Goal: Task Accomplishment & Management: Complete application form

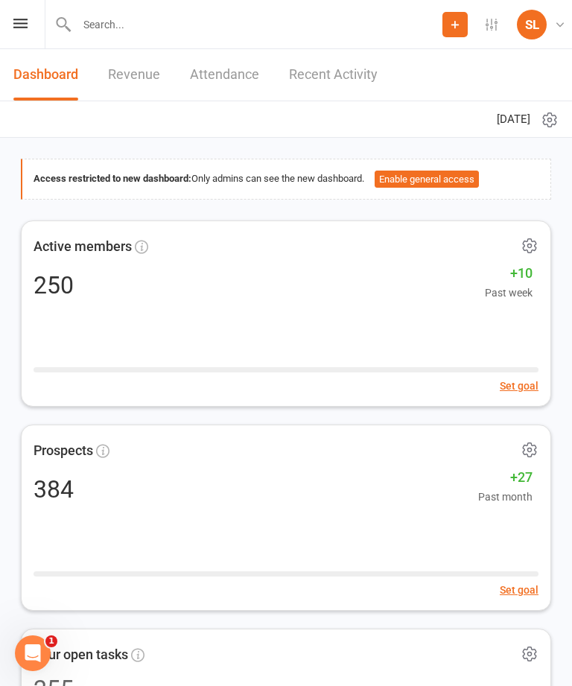
click at [86, 22] on input "text" at bounding box center [257, 24] width 370 height 21
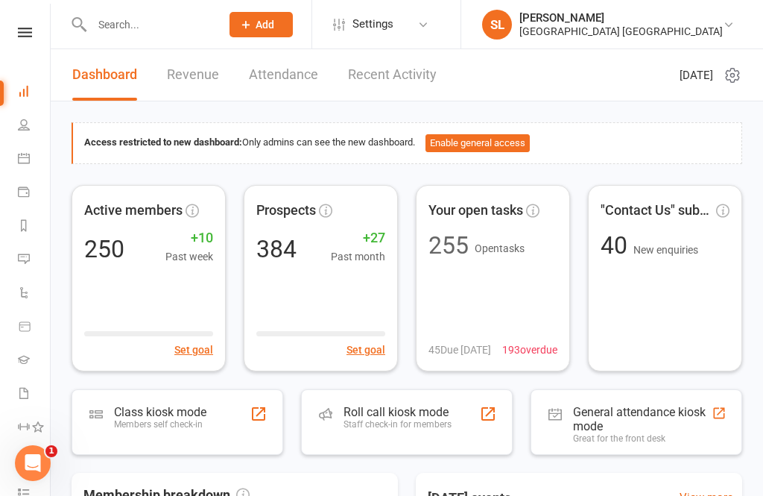
click at [253, 22] on icon at bounding box center [245, 24] width 13 height 13
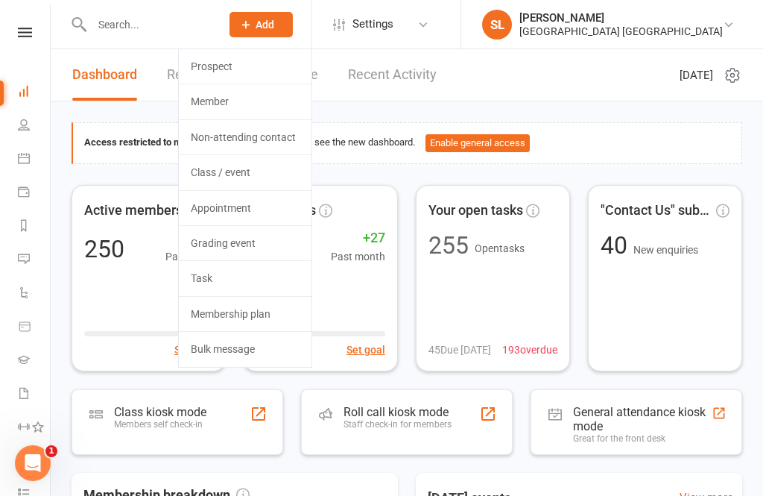
click at [224, 69] on link "Prospect" at bounding box center [245, 66] width 133 height 34
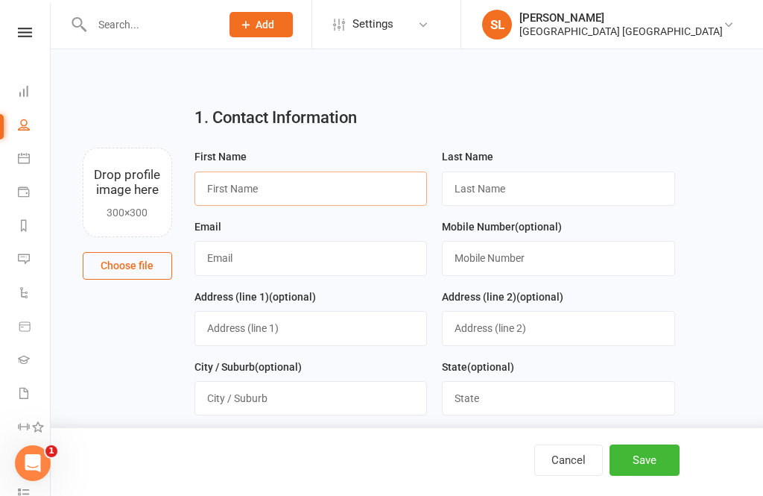
click at [244, 188] on input "text" at bounding box center [311, 188] width 233 height 34
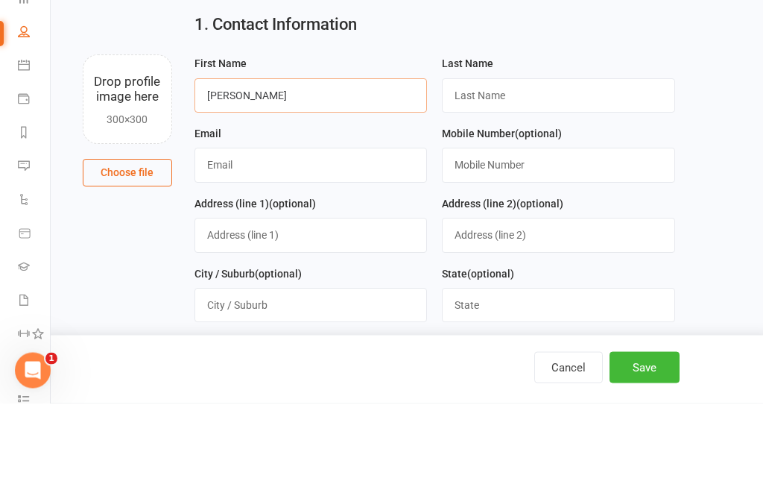
type input "[PERSON_NAME]"
click at [539, 171] on input "text" at bounding box center [558, 188] width 233 height 34
type input "[PERSON_NAME]"
click at [284, 241] on input "text" at bounding box center [311, 258] width 233 height 34
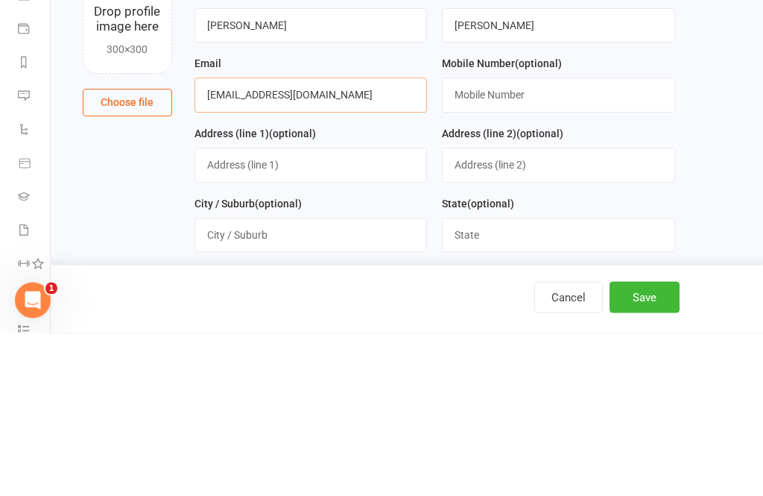
type input "[EMAIL_ADDRESS][DOMAIN_NAME]"
click at [572, 122] on main "1. Contact Information Drop profile image here 300×300 Choose file First Name […" at bounding box center [407, 489] width 671 height 791
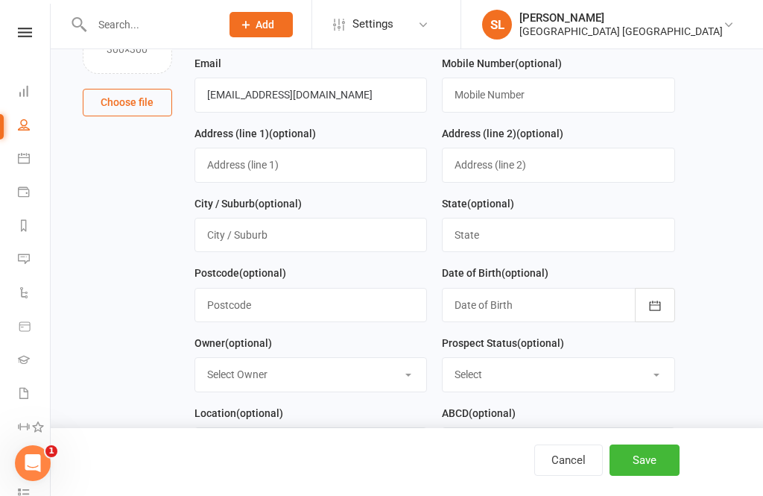
click at [572, 459] on button "Save" at bounding box center [645, 459] width 70 height 31
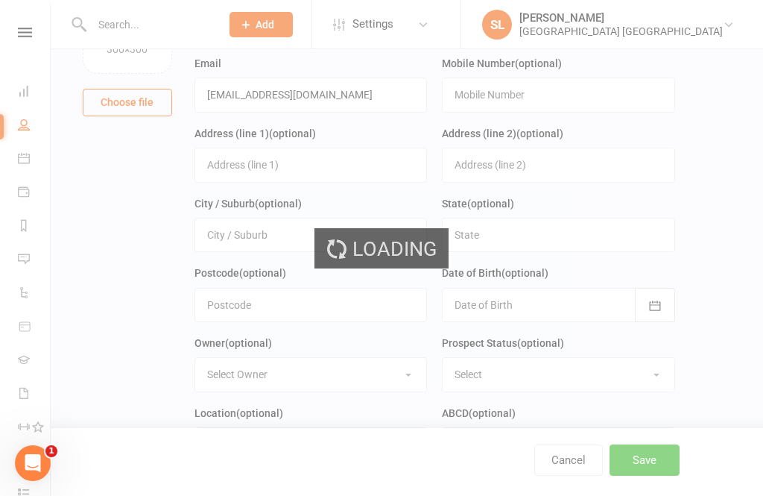
scroll to position [0, 0]
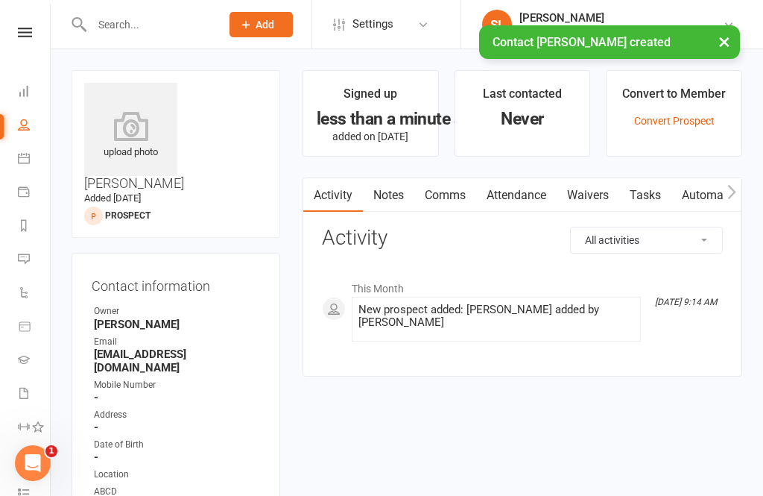
click at [268, 24] on span "Add" at bounding box center [265, 25] width 19 height 12
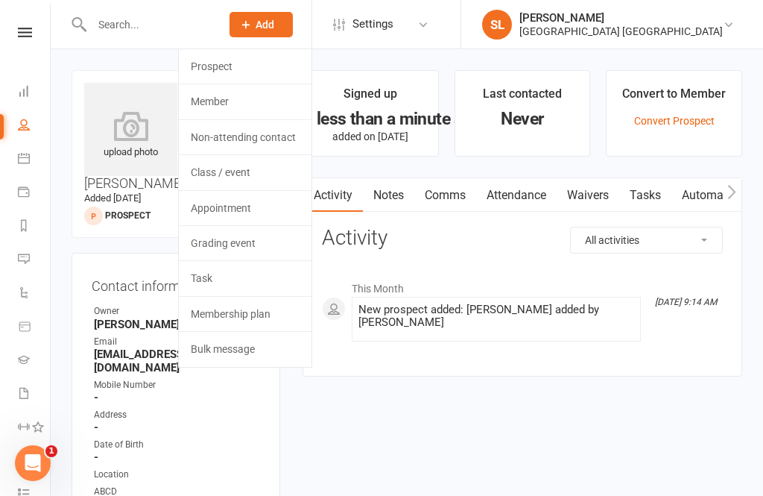
click at [236, 69] on link "Prospect" at bounding box center [245, 66] width 133 height 34
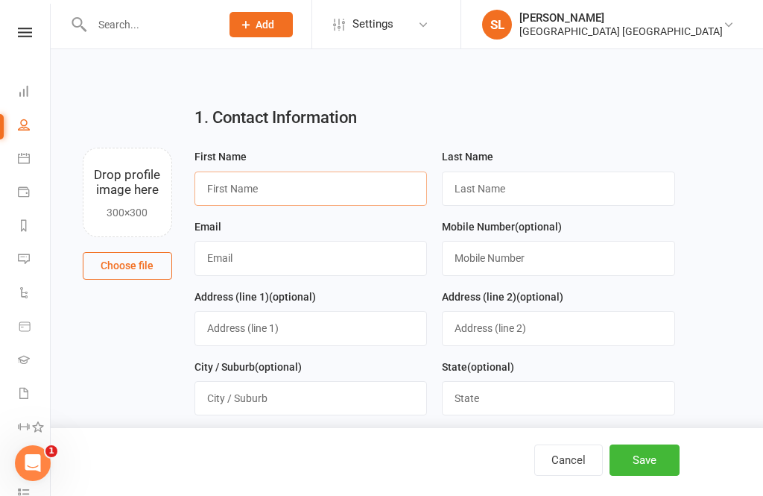
click at [260, 183] on input "text" at bounding box center [311, 188] width 233 height 34
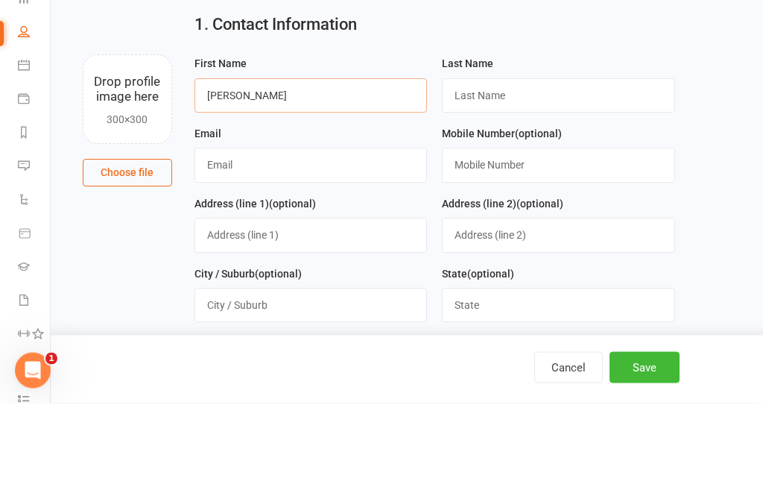
type input "[PERSON_NAME]"
click at [502, 171] on input "text" at bounding box center [558, 188] width 233 height 34
type input "[PERSON_NAME]"
click at [244, 241] on input "text" at bounding box center [311, 258] width 233 height 34
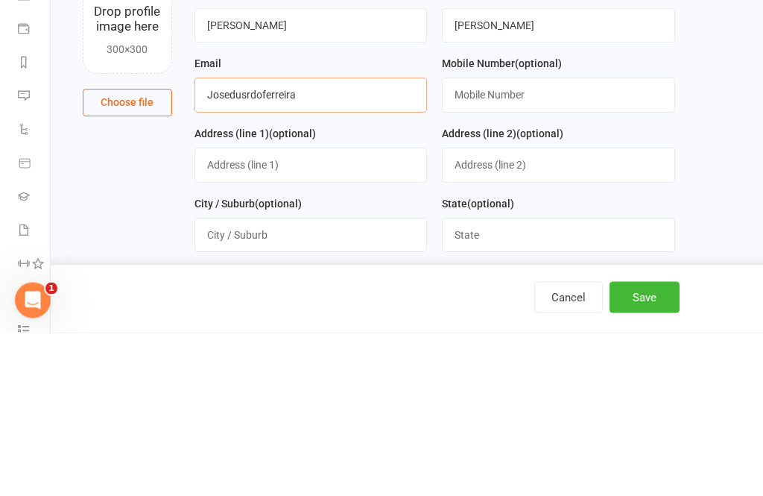
click at [250, 241] on input "Josedusrdoferreira" at bounding box center [311, 258] width 233 height 34
click at [356, 241] on input "Joseduardoferreira" at bounding box center [311, 258] width 233 height 34
type input "[EMAIL_ADDRESS][DOMAIN_NAME]"
click at [572, 115] on main "1. Contact Information Drop profile image here 300×300 Choose file First Name […" at bounding box center [407, 489] width 671 height 791
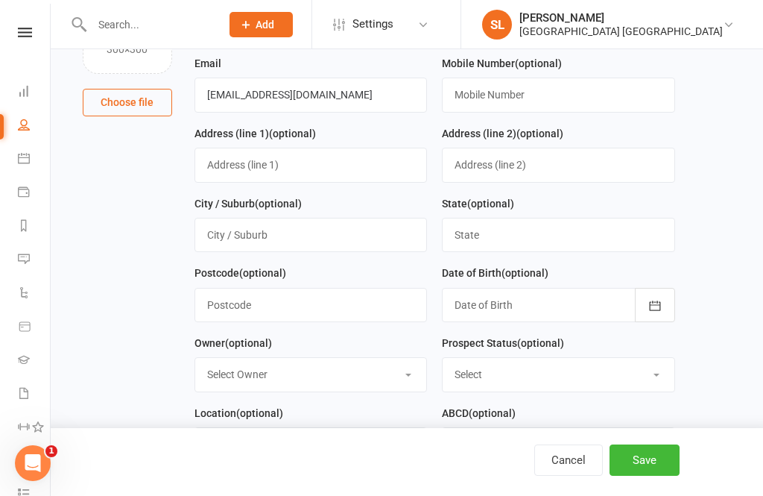
click at [572, 462] on button "Save" at bounding box center [645, 459] width 70 height 31
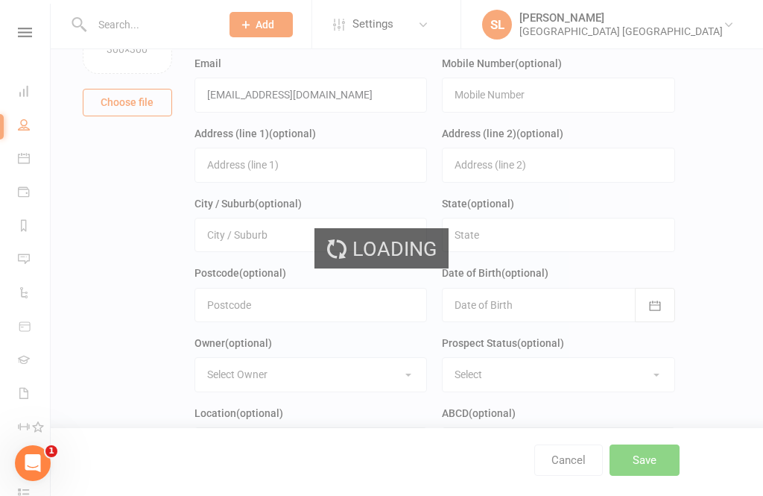
scroll to position [0, 0]
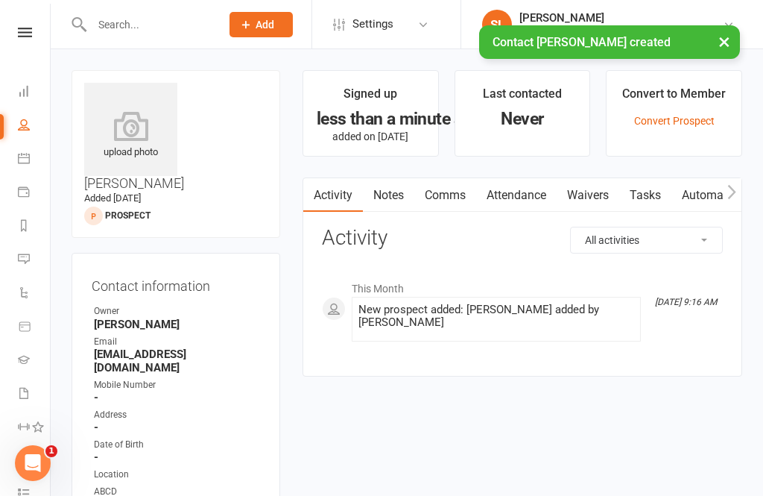
click at [136, 25] on input "text" at bounding box center [148, 24] width 123 height 21
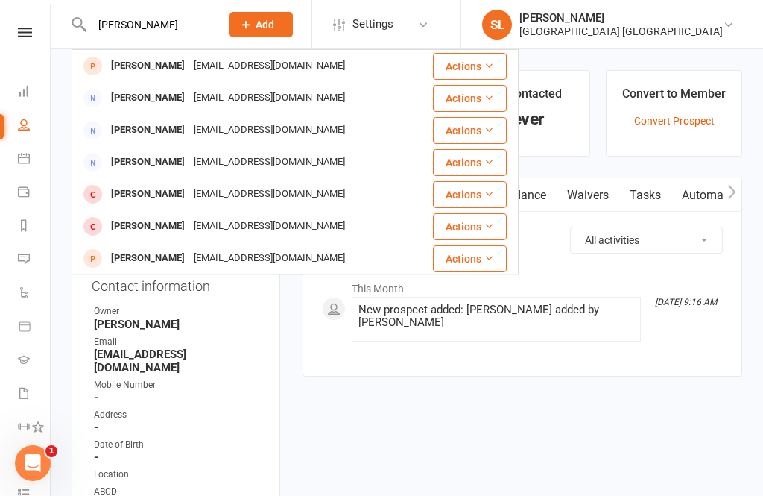
type input "[PERSON_NAME]"
click at [145, 63] on div "[PERSON_NAME]" at bounding box center [148, 66] width 83 height 22
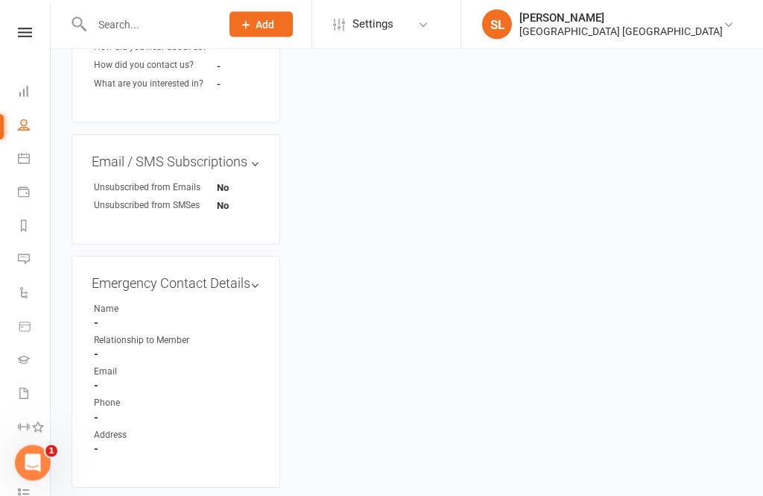
scroll to position [831, 0]
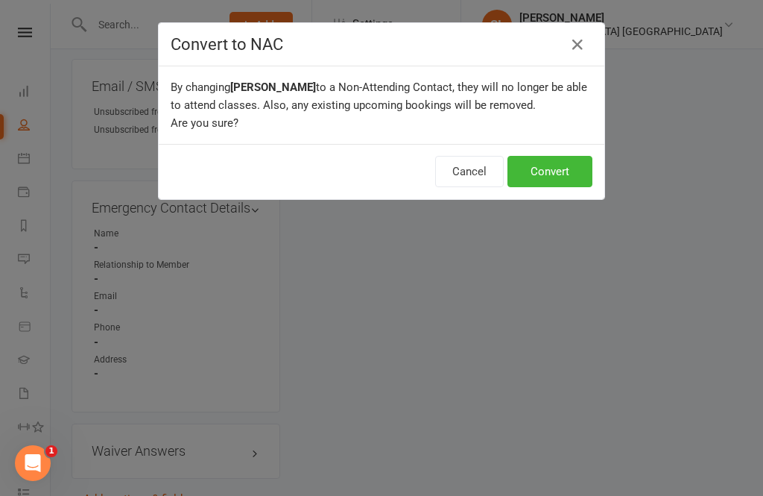
click at [554, 172] on button "Convert" at bounding box center [550, 171] width 85 height 31
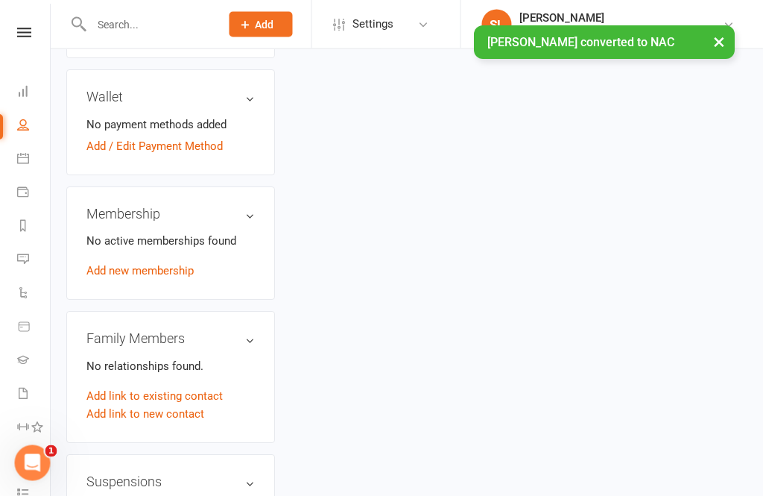
scroll to position [538, 4]
click at [171, 387] on link "Add link to existing contact" at bounding box center [155, 396] width 136 height 18
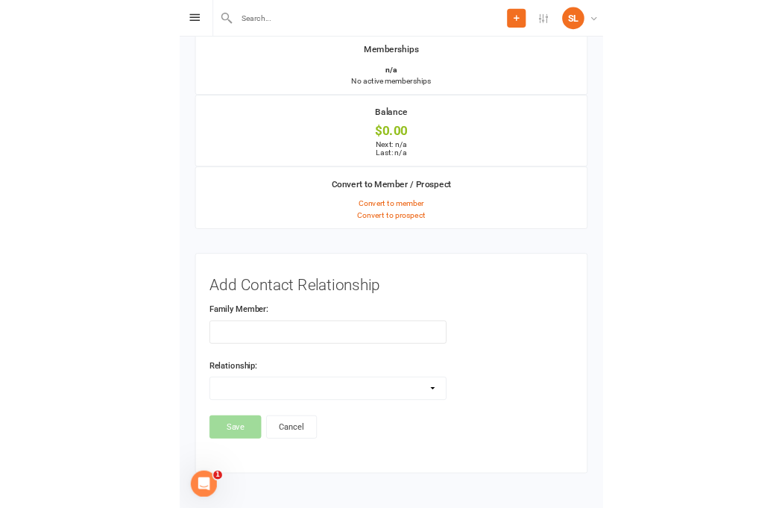
scroll to position [114, 5]
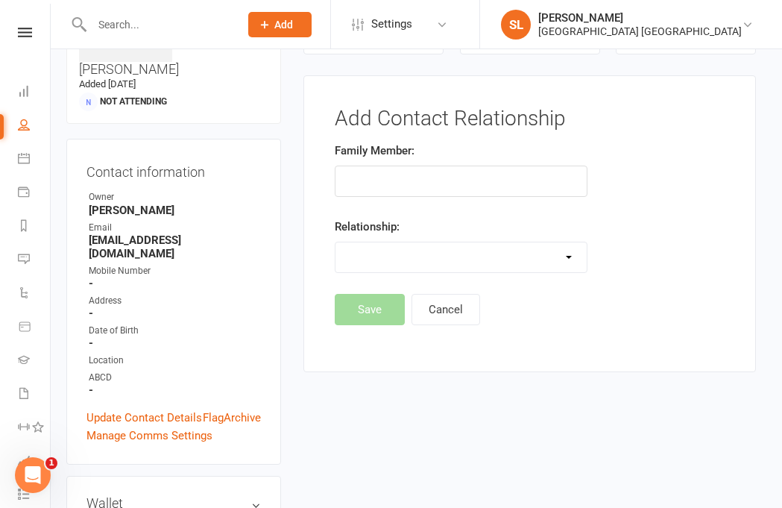
click at [367, 177] on input "text" at bounding box center [461, 180] width 252 height 31
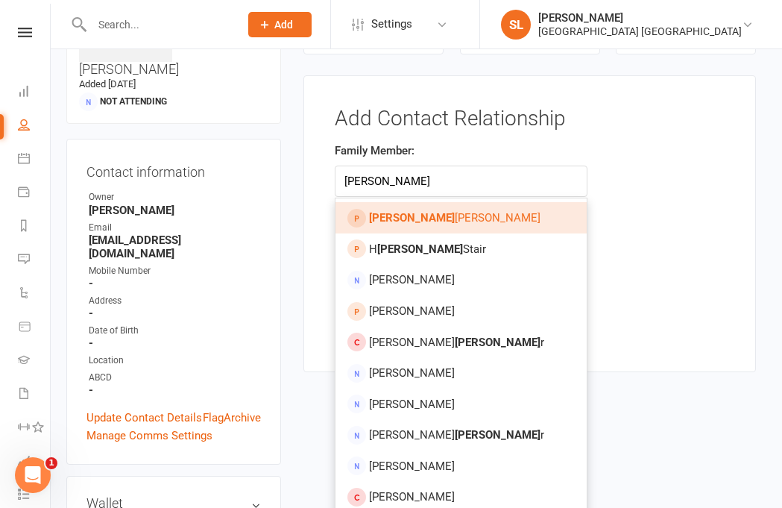
click at [399, 214] on span "[PERSON_NAME]" at bounding box center [454, 217] width 171 height 13
type input "[PERSON_NAME]"
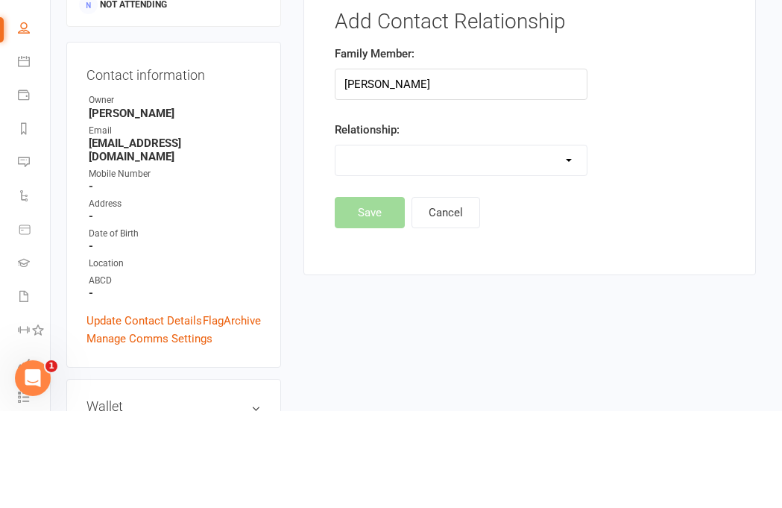
click at [429, 242] on select "Parent / Guardian Child Sibling (parent not in system) Spouse / Partner Cousin …" at bounding box center [460, 257] width 250 height 30
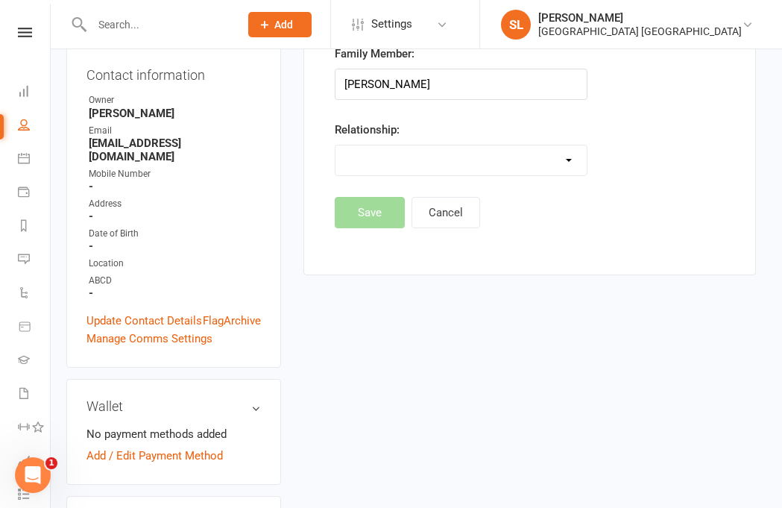
select select "1"
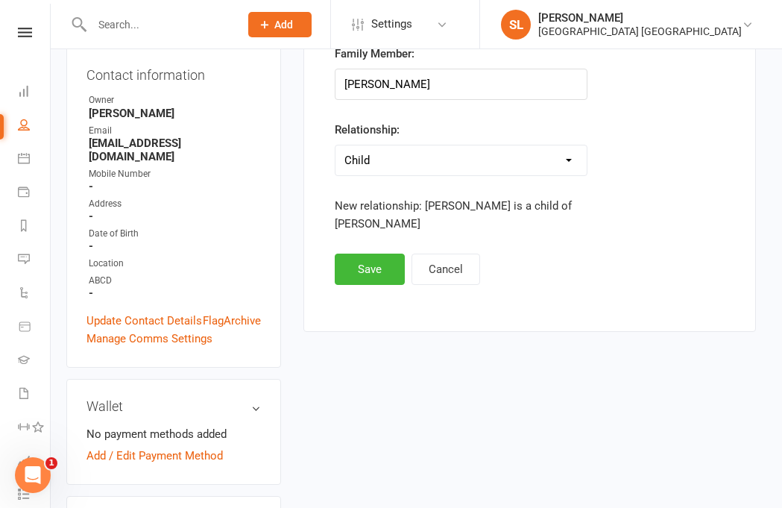
click at [366, 264] on button "Save" at bounding box center [370, 268] width 70 height 31
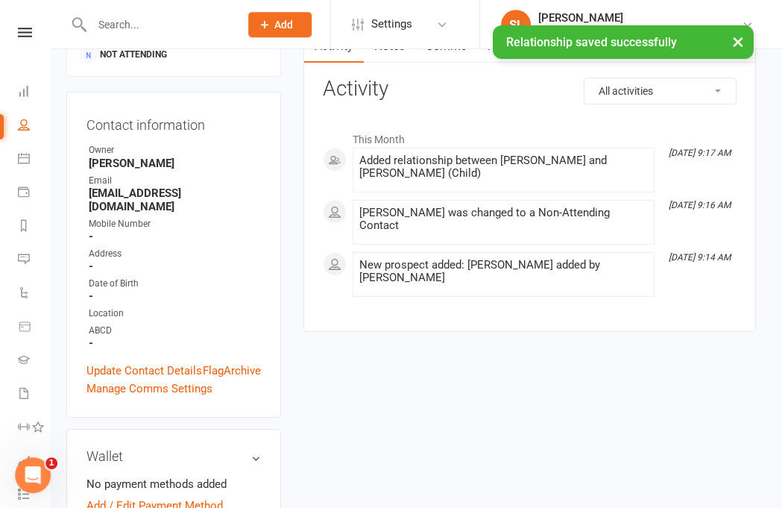
scroll to position [72, 5]
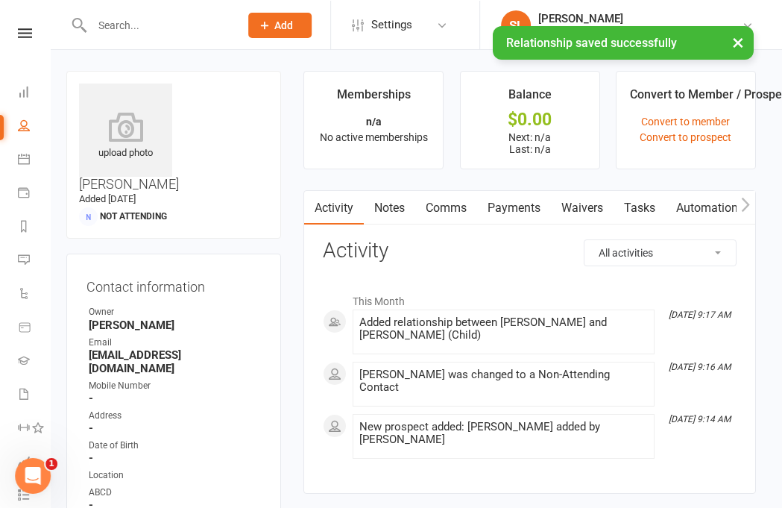
click at [115, 20] on input "text" at bounding box center [158, 24] width 142 height 21
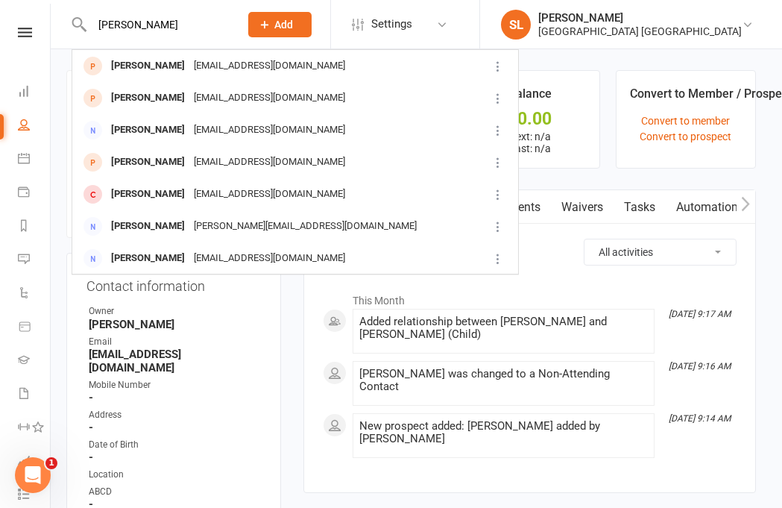
scroll to position [0, 0]
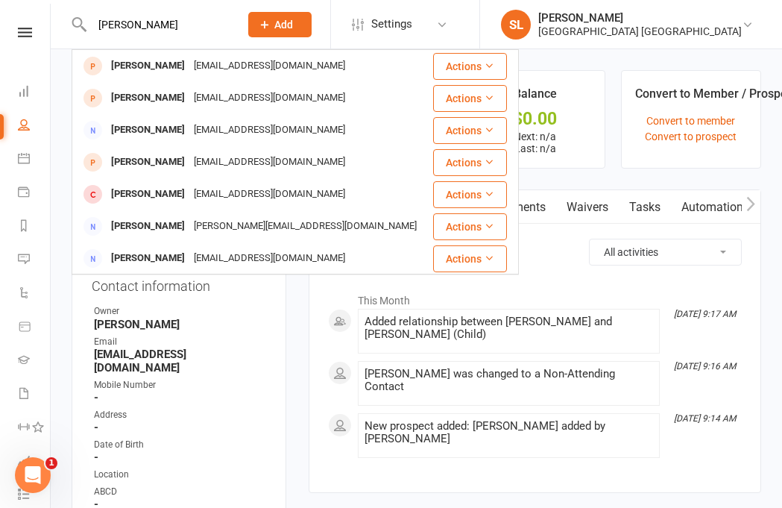
type input "[PERSON_NAME]"
click at [192, 66] on div "[EMAIL_ADDRESS][DOMAIN_NAME]" at bounding box center [269, 66] width 160 height 22
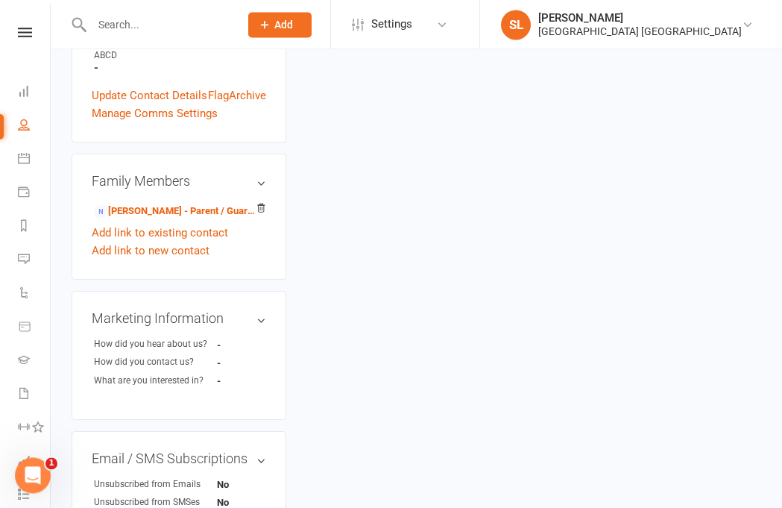
scroll to position [436, 0]
click at [155, 203] on link "[PERSON_NAME] - Parent / Guardian" at bounding box center [176, 211] width 165 height 16
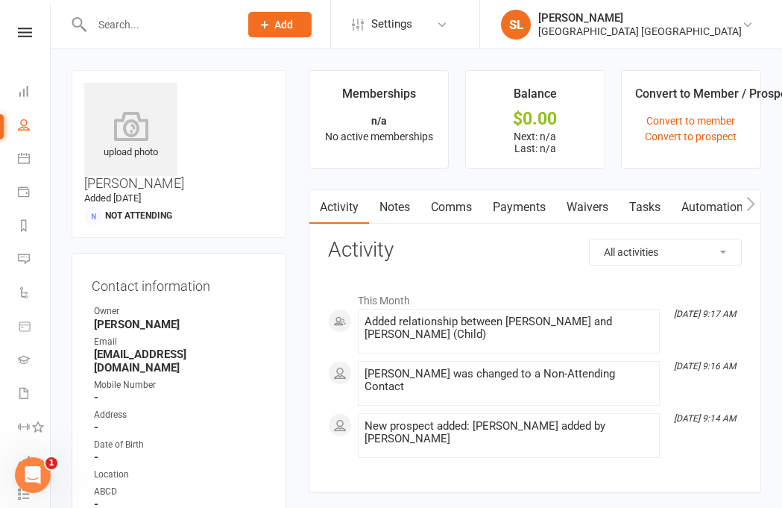
click at [572, 203] on link "Waivers" at bounding box center [587, 207] width 63 height 34
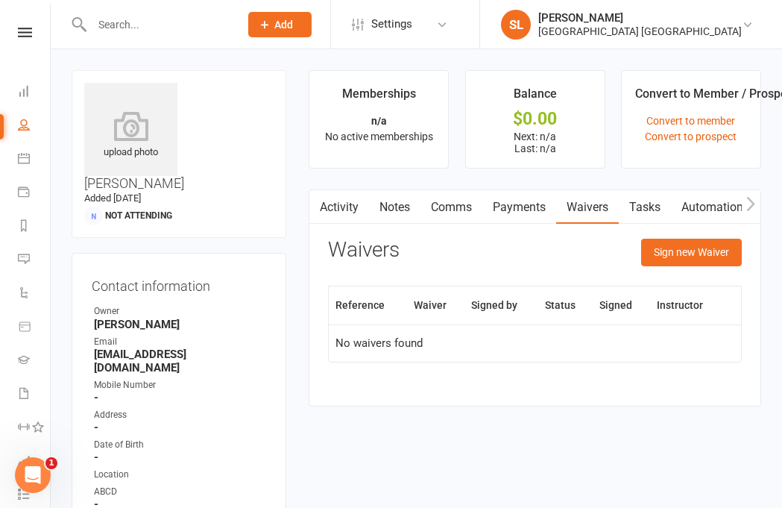
click at [572, 253] on button "Sign new Waiver" at bounding box center [691, 251] width 101 height 27
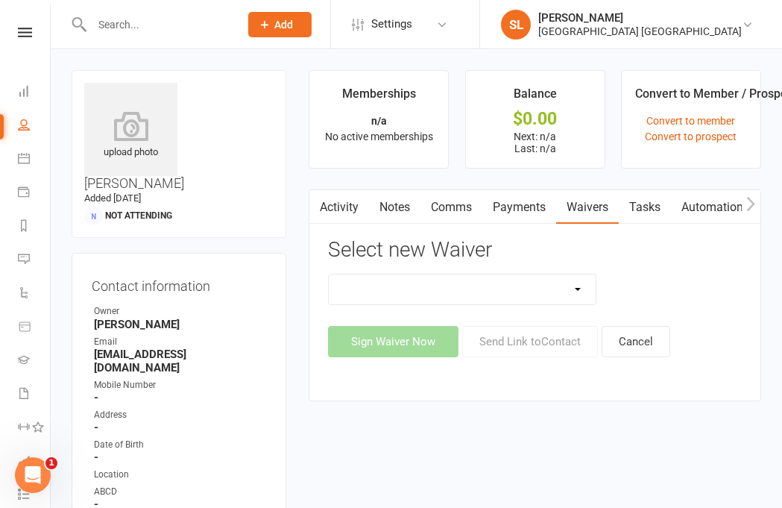
click at [572, 287] on select "Cancellation Form Membership Form Membership Form Family Membership Form Fight …" at bounding box center [462, 289] width 267 height 30
select select "5560"
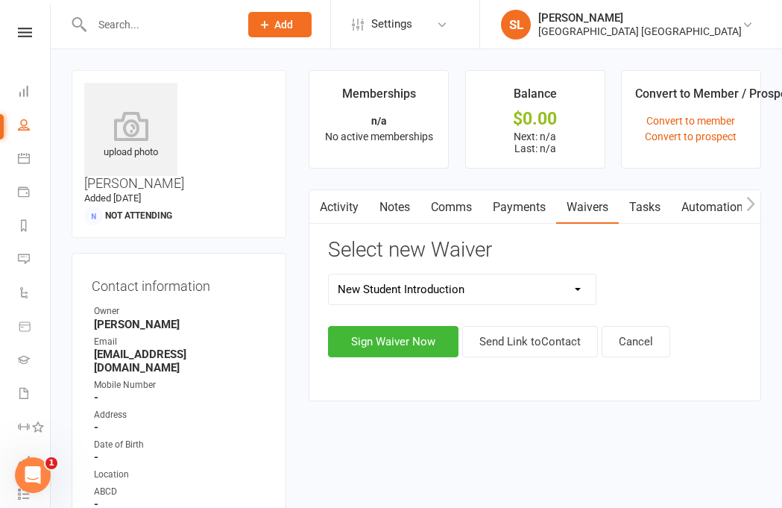
click at [389, 334] on button "Sign Waiver Now" at bounding box center [393, 341] width 130 height 31
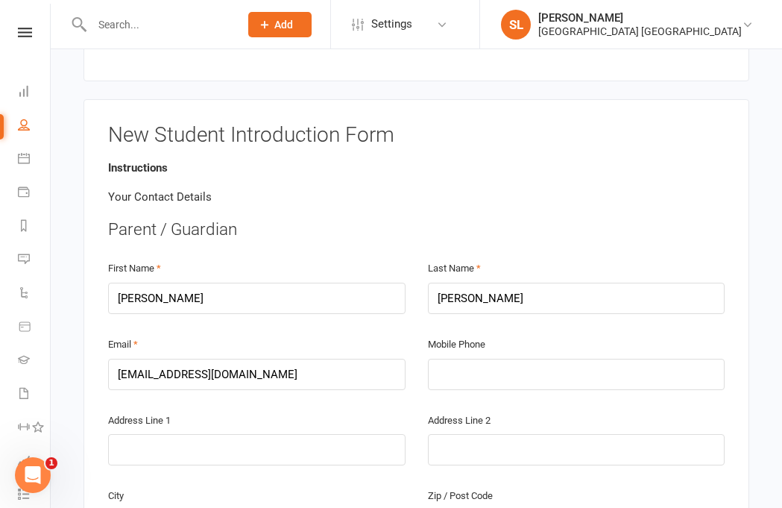
scroll to position [235, 0]
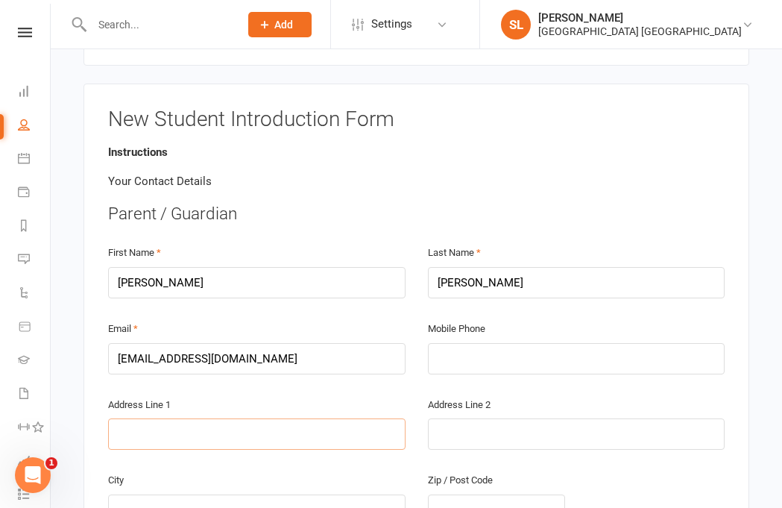
click at [162, 418] on input "text" at bounding box center [256, 433] width 297 height 31
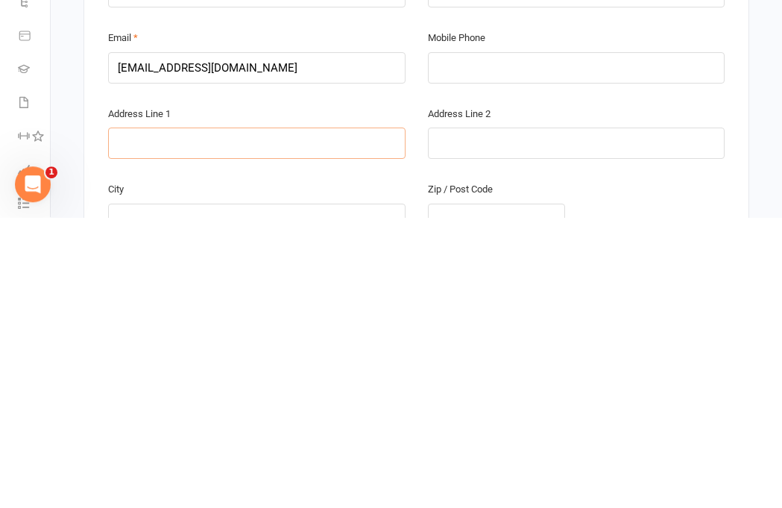
type input "5"
type input "53"
type input "53 C"
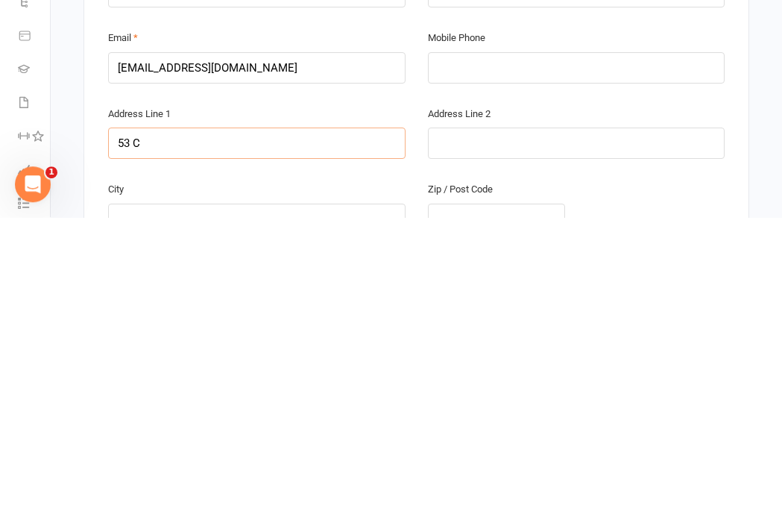
type input "53 C"
type input "53 Ch"
type input "53 Chi"
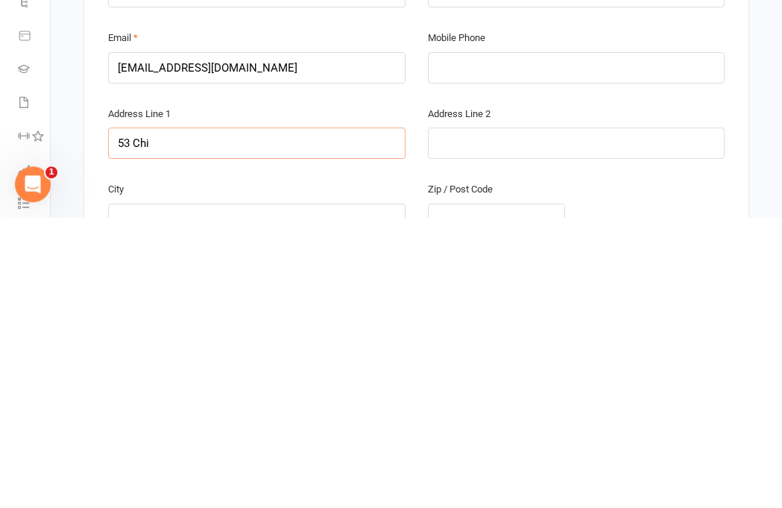
type input "53 Chip"
type input "53 Chipl"
type input "53 [PERSON_NAME]"
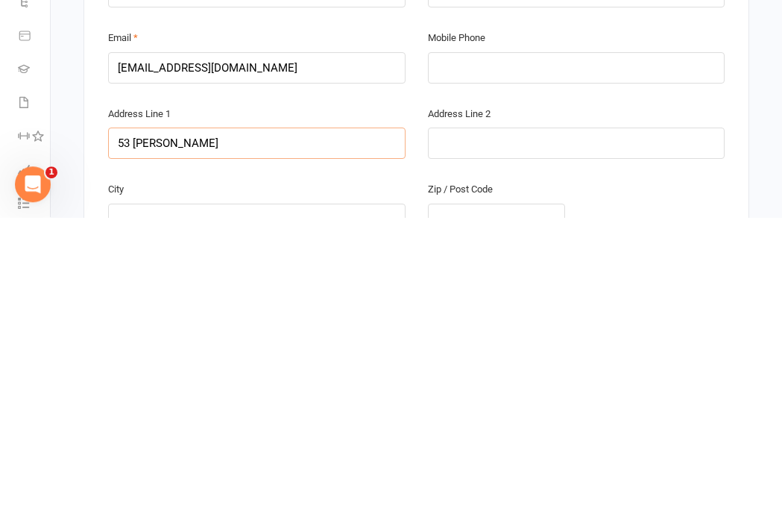
type input "53 [PERSON_NAME]"
type input "53 Chiplin"
type input "53 Chiplin S"
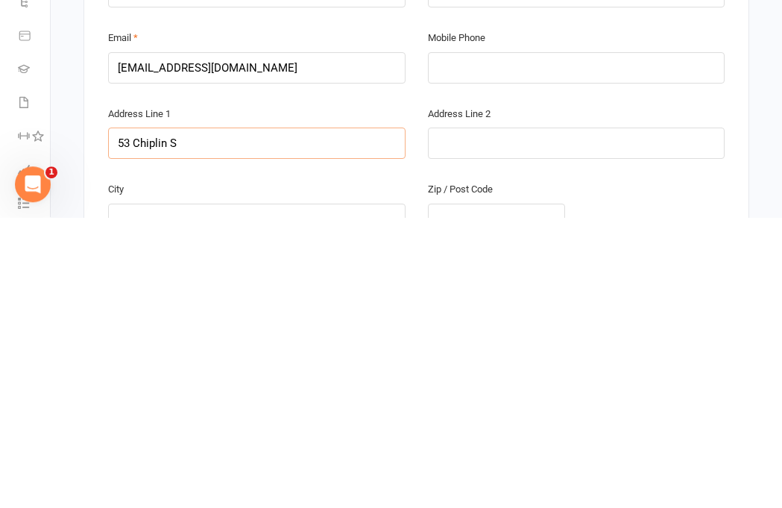
type input "[STREET_ADDRESS]"
type input "53 Chiplin Stre"
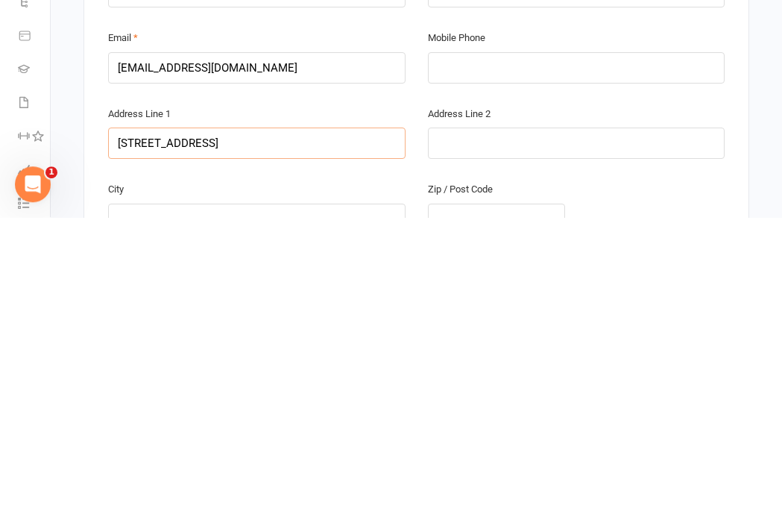
type input "53 Chiplin Stre"
type input "[STREET_ADDRESS]"
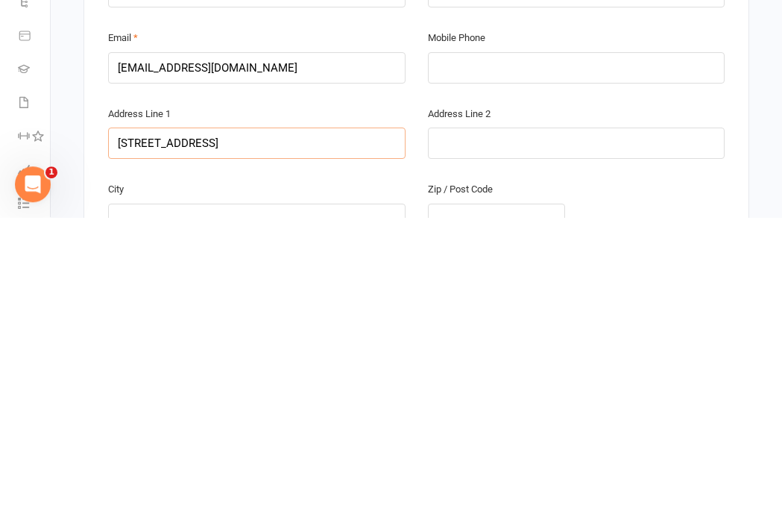
type input "[STREET_ADDRESS]"
click at [286, 494] on input "text" at bounding box center [256, 509] width 297 height 31
type input "N"
type input "Ne"
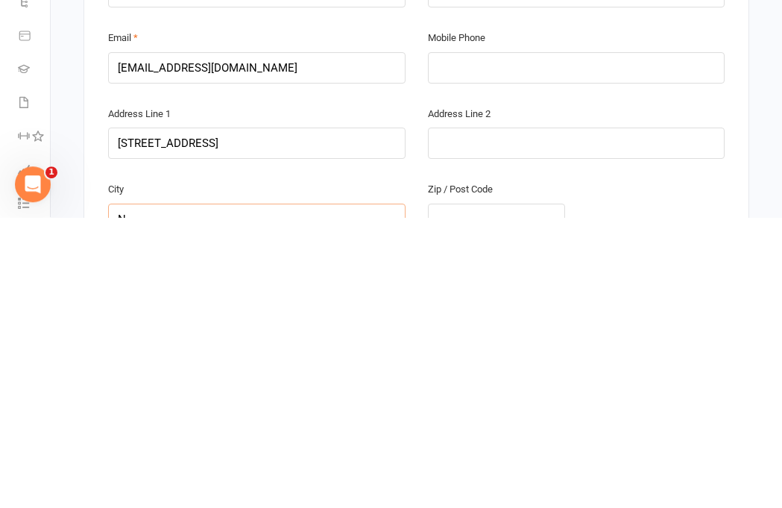
type input "Ne"
type input "New"
type input "New B"
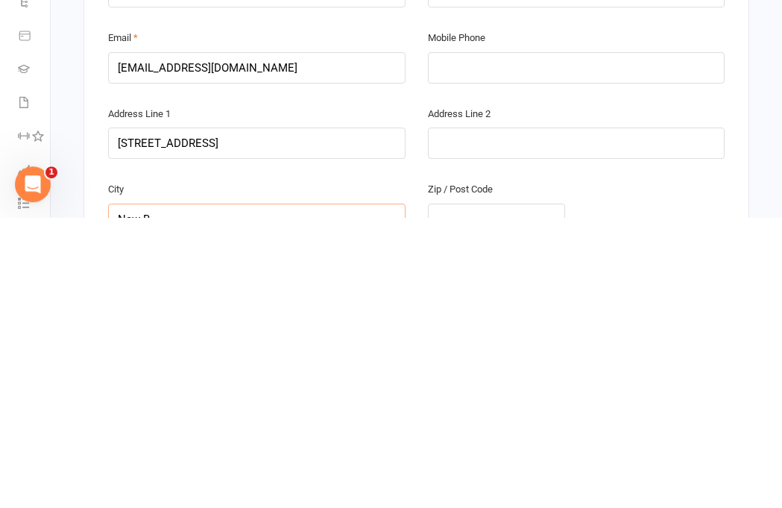
type input "New Ba"
type input "New Bam"
type input "New Bamb"
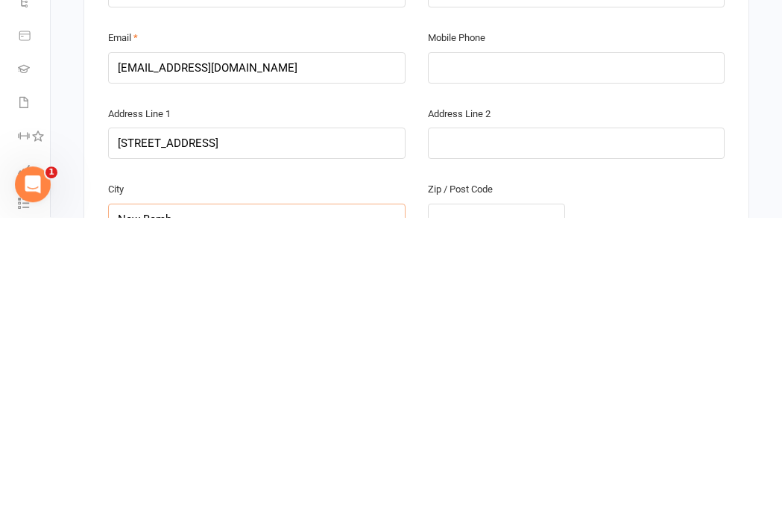
type input "New Bamb"
type input "New Bambt"
type input "New Bambto"
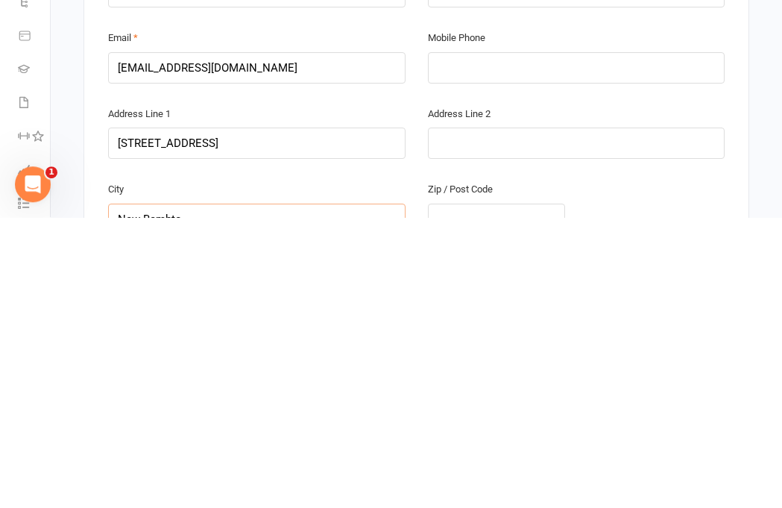
type input "New Bambton"
type input "New Bambto"
type input "New Bambt"
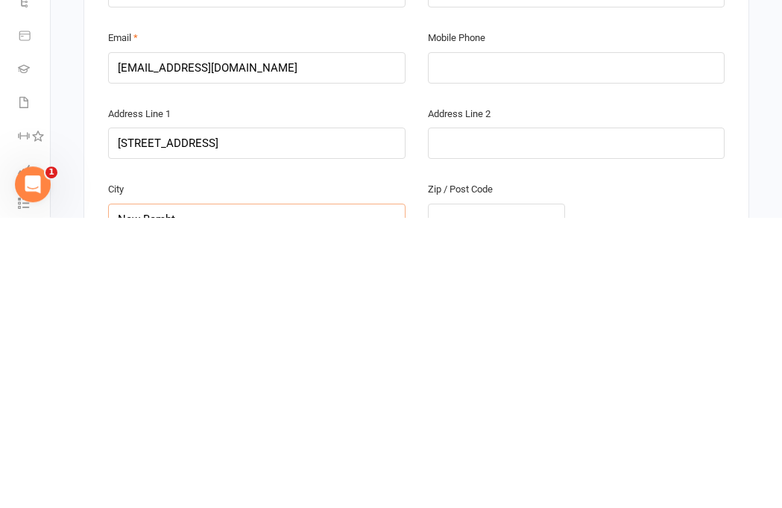
type input "New Bambt"
type input "New Bamb"
type input "New Bam"
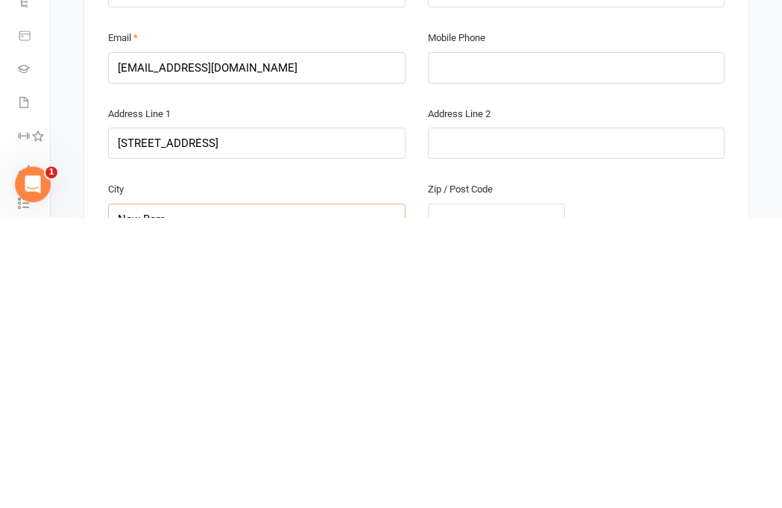
type input "New Ba"
type input "New B"
type input "New"
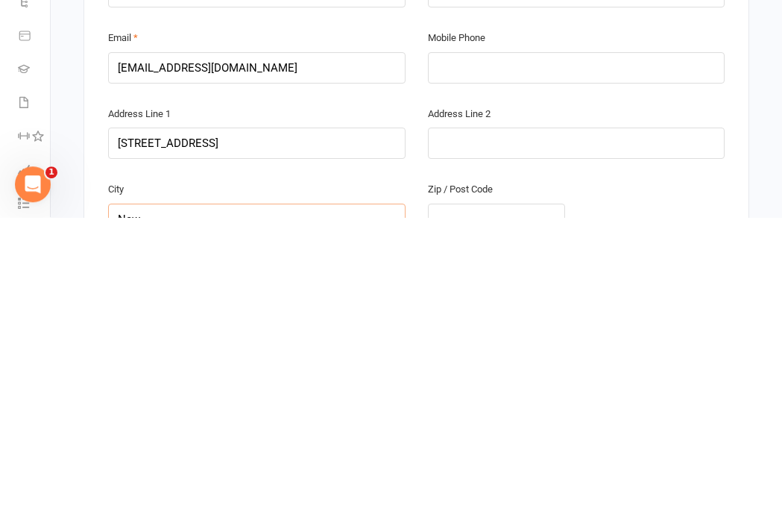
type input "New"
type input "New L"
type input "New La"
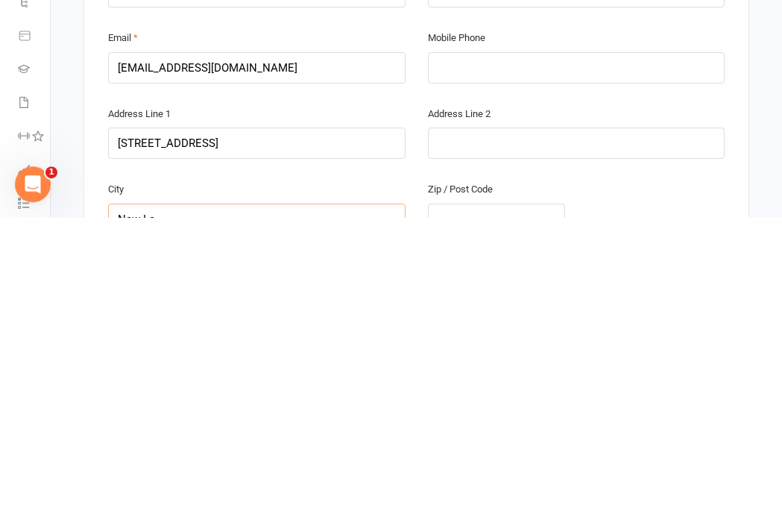
type input "New [PERSON_NAME]"
type input "New Lamb"
type input "New Lambt"
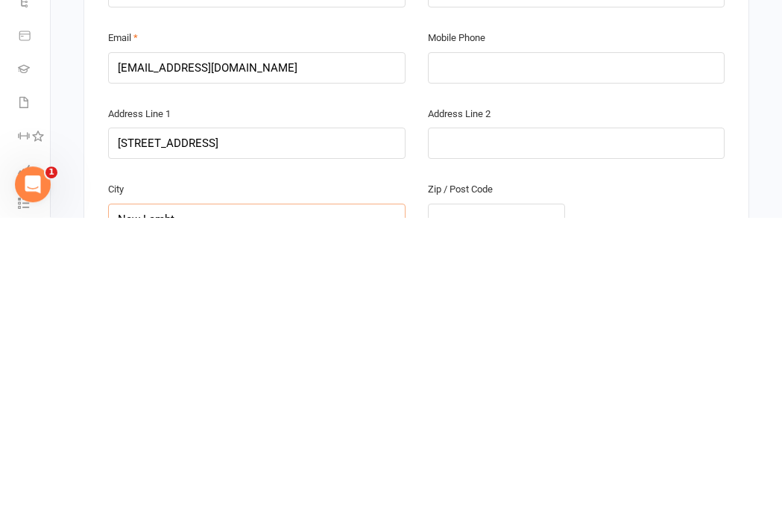
type input "New Lambt"
type input "New Lambto"
type input "New Lambton"
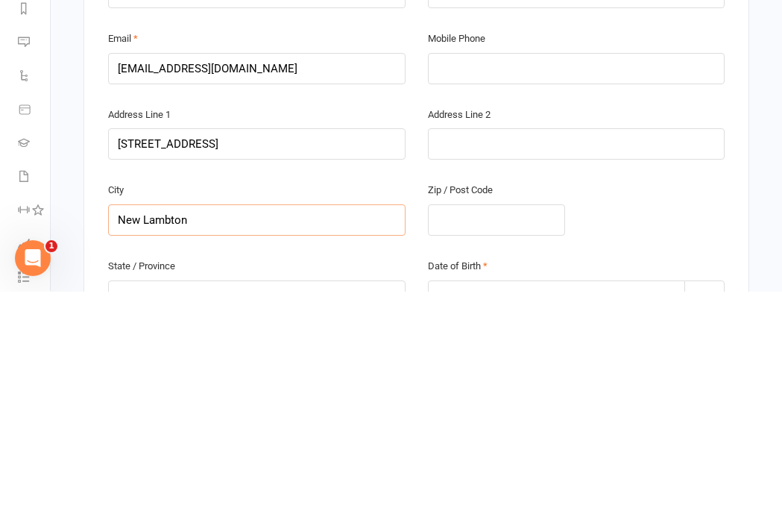
scroll to position [317, 0]
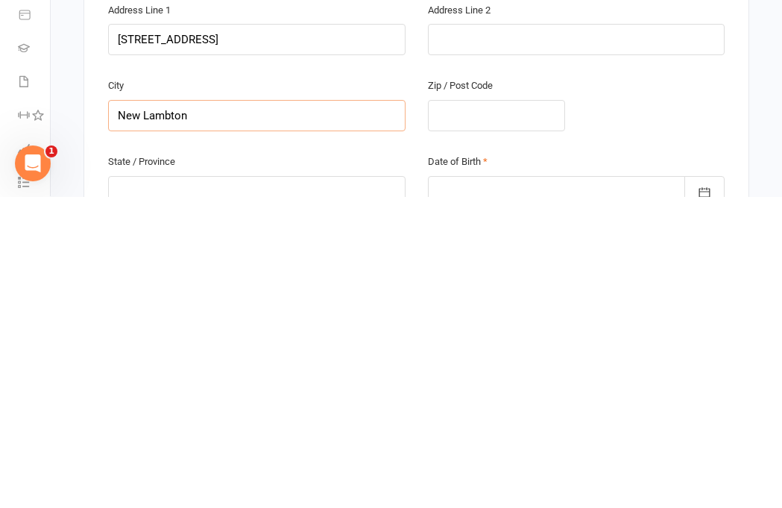
type input "New Lambton"
click at [264, 487] on input "text" at bounding box center [256, 502] width 297 height 31
type input "N"
type input "NS"
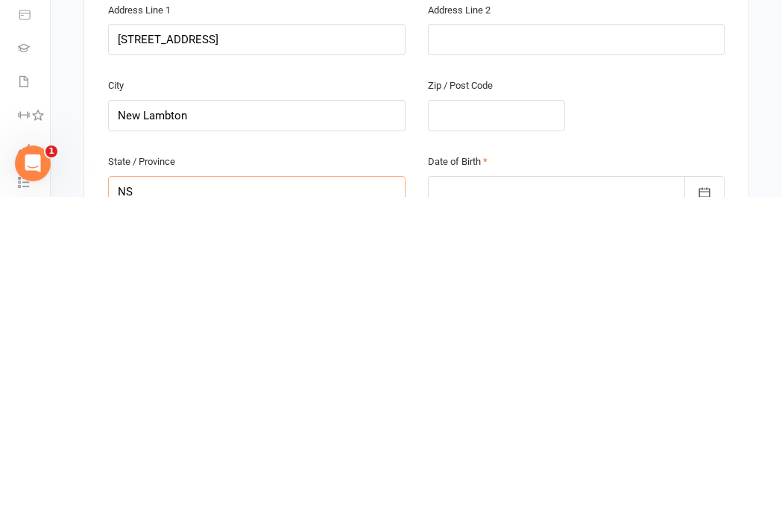
type input "NS"
type input "[GEOGRAPHIC_DATA]"
click at [505, 487] on div at bounding box center [576, 502] width 297 height 31
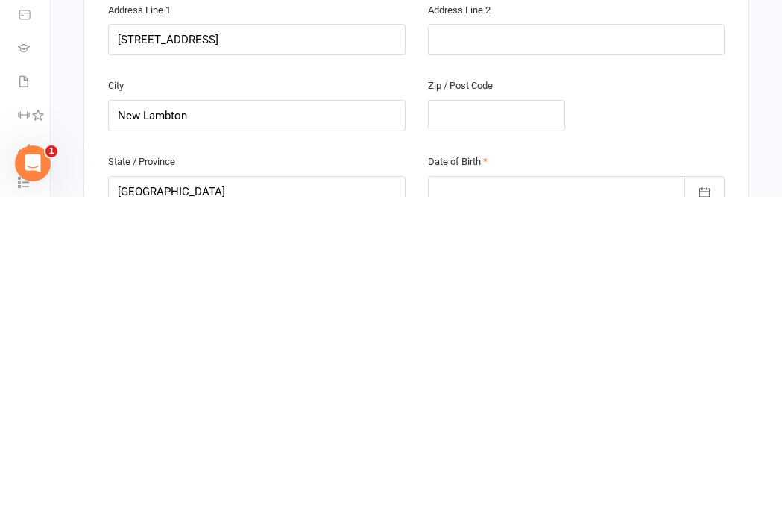
scroll to position [724, 0]
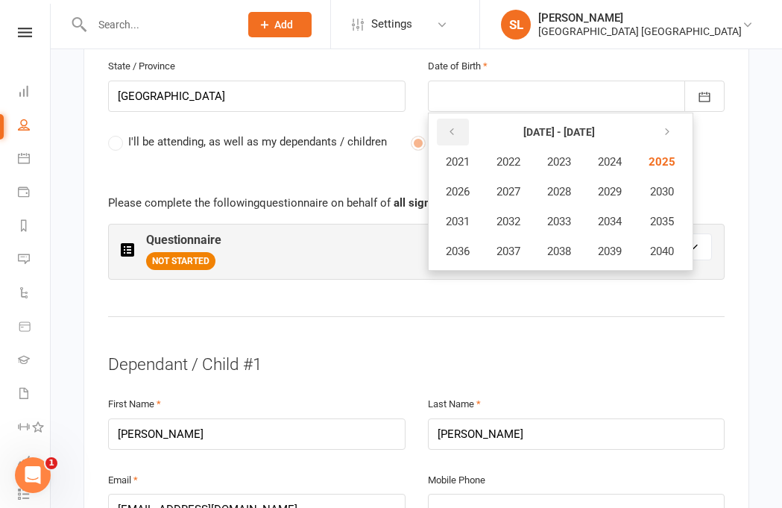
click at [461, 119] on button "button" at bounding box center [453, 132] width 32 height 27
click at [447, 126] on icon "button" at bounding box center [451, 132] width 10 height 12
click at [572, 155] on span "1985" at bounding box center [660, 161] width 24 height 13
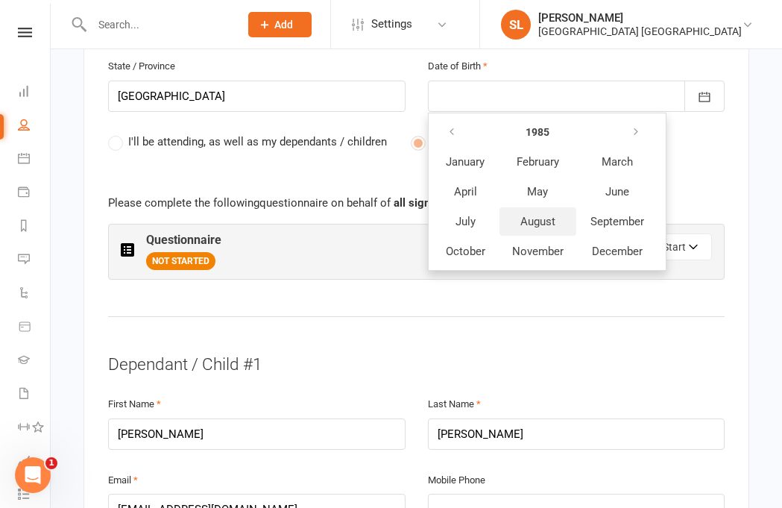
click at [540, 215] on span "August" at bounding box center [537, 221] width 35 height 13
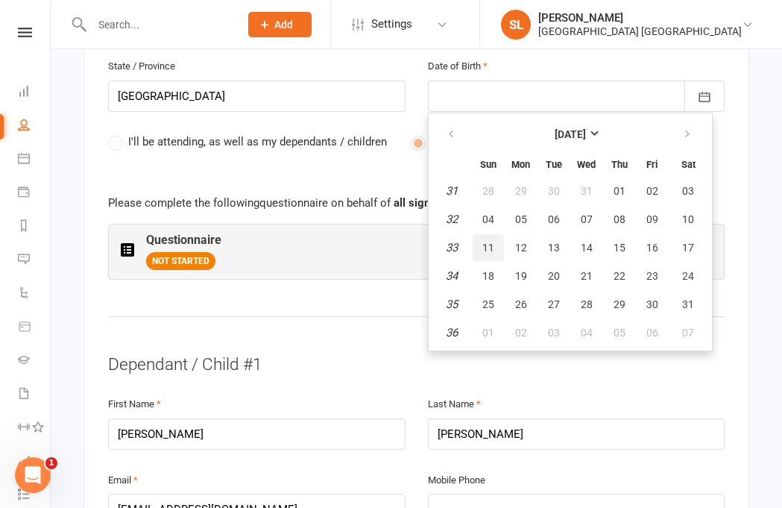
click at [493, 241] on span "11" at bounding box center [488, 247] width 12 height 12
type input "[DATE]"
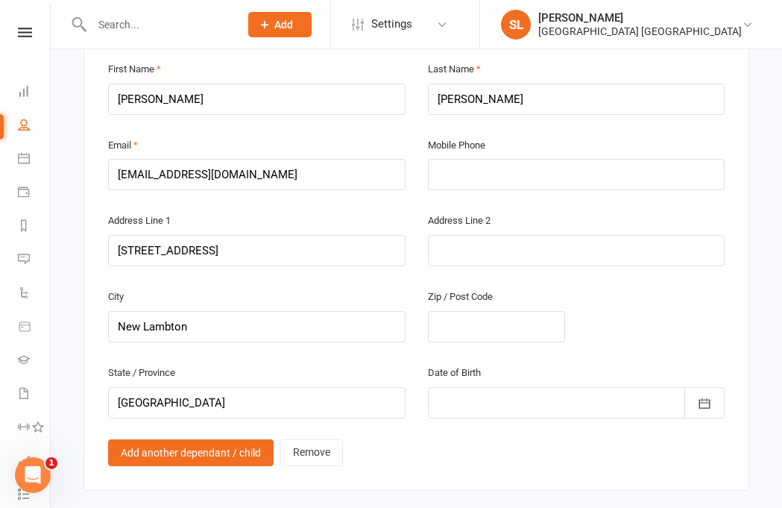
scroll to position [1061, 0]
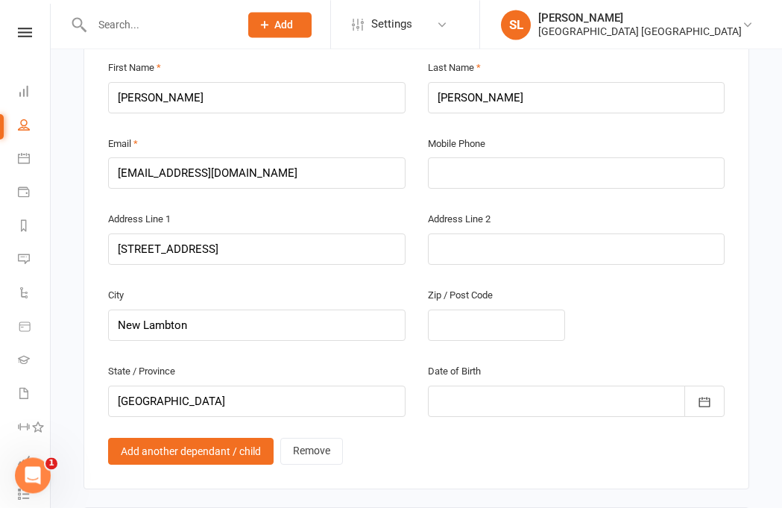
click at [572, 396] on icon "button" at bounding box center [704, 401] width 11 height 10
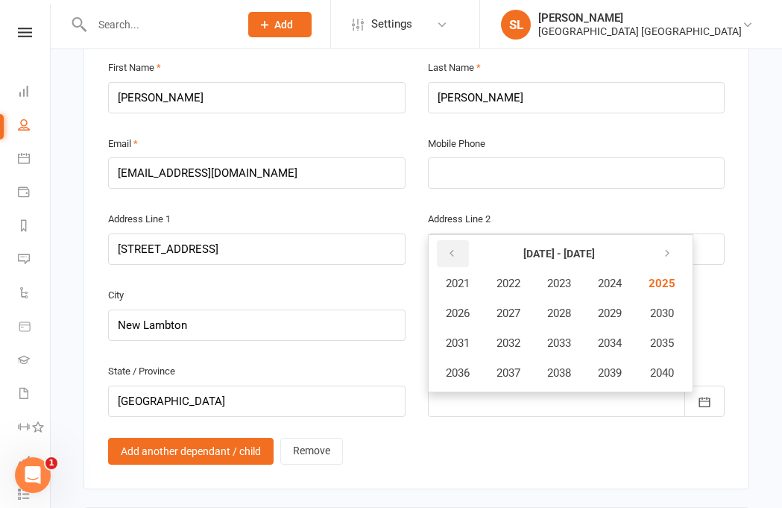
click at [452, 247] on icon "button" at bounding box center [451, 253] width 10 height 12
click at [510, 366] on span "2017" at bounding box center [508, 372] width 24 height 13
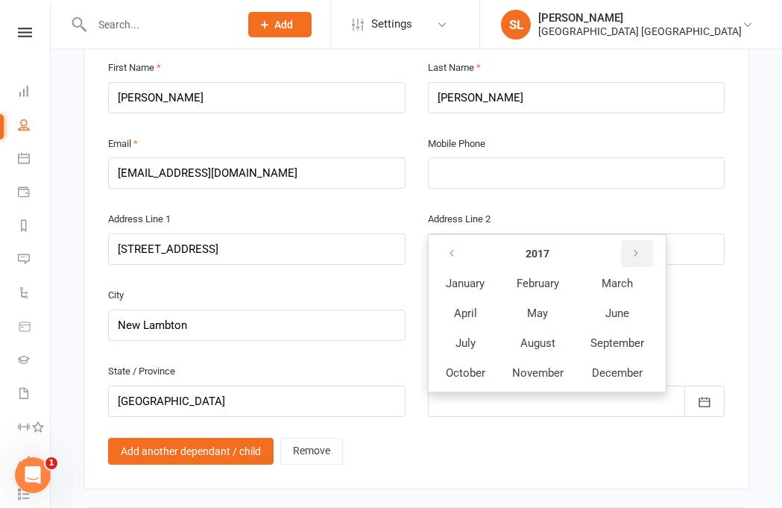
click at [572, 247] on icon "button" at bounding box center [636, 253] width 10 height 12
click at [540, 277] on span "February" at bounding box center [537, 283] width 42 height 13
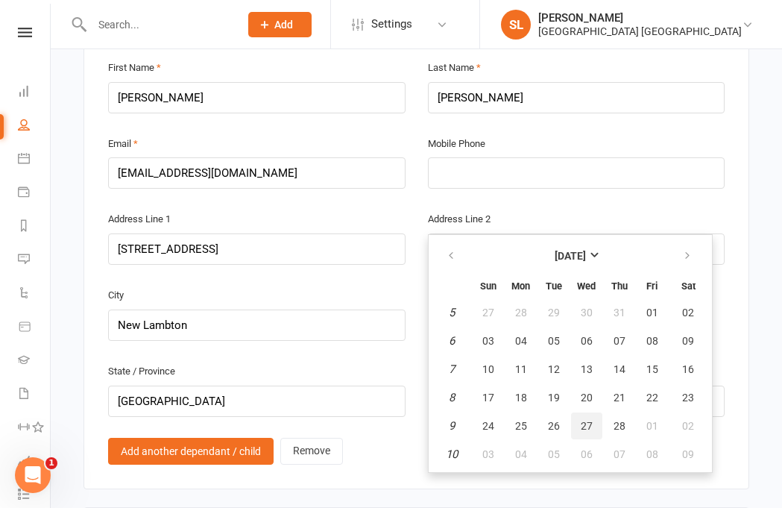
click at [572, 420] on span "27" at bounding box center [587, 426] width 12 height 12
type input "[DATE]"
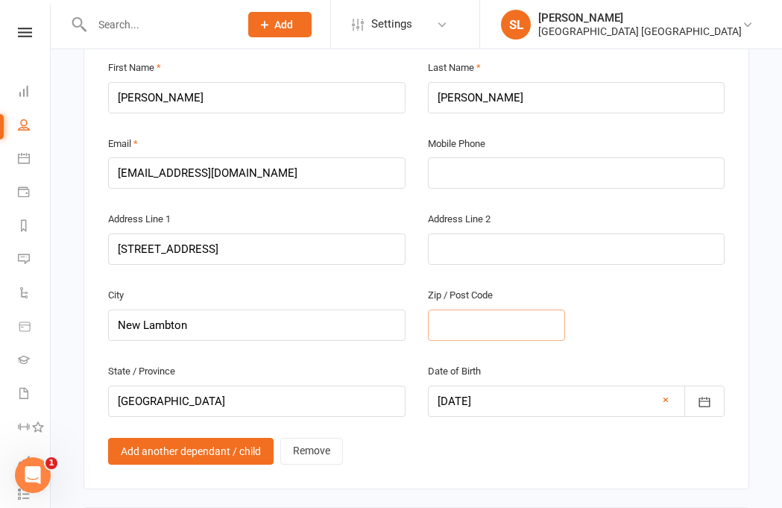
click at [515, 309] on input "text" at bounding box center [496, 324] width 137 height 31
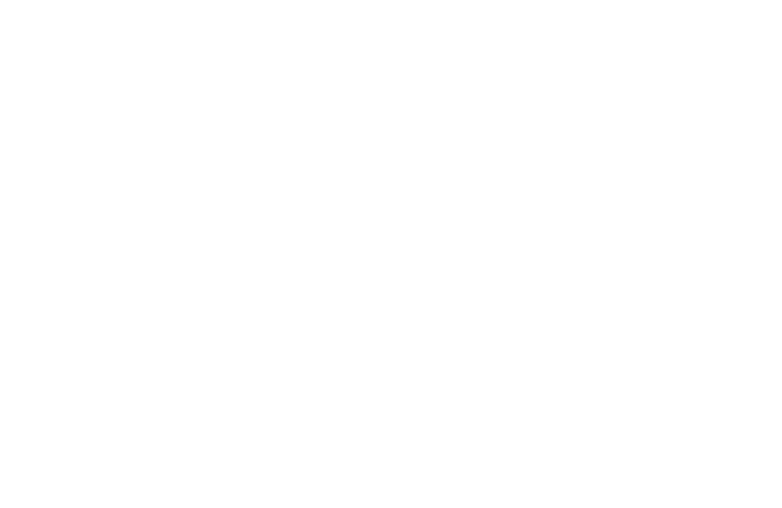
scroll to position [511, 0]
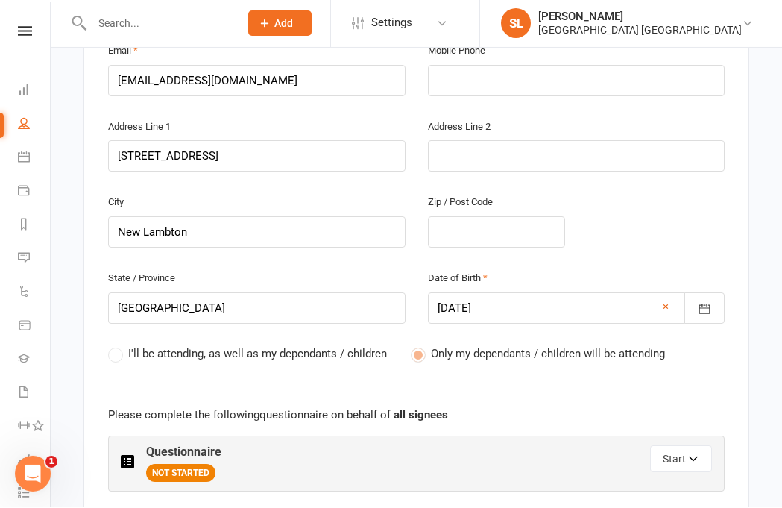
type input "2305"
click at [492, 218] on input "text" at bounding box center [496, 233] width 137 height 31
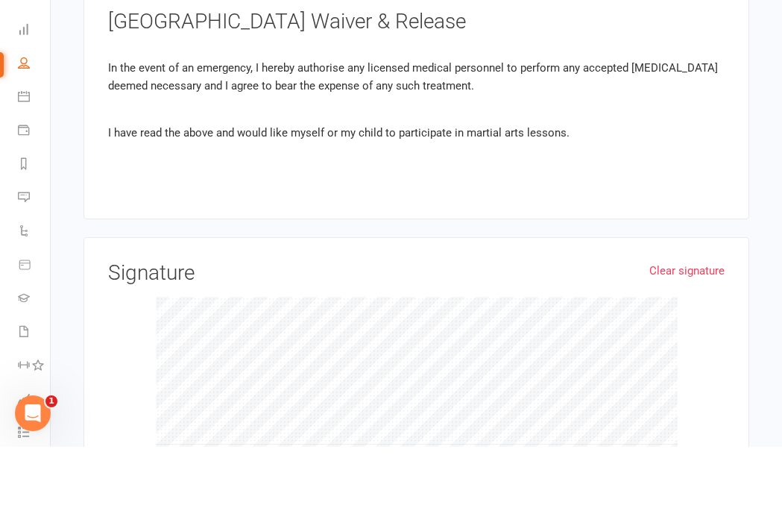
scroll to position [1521, 0]
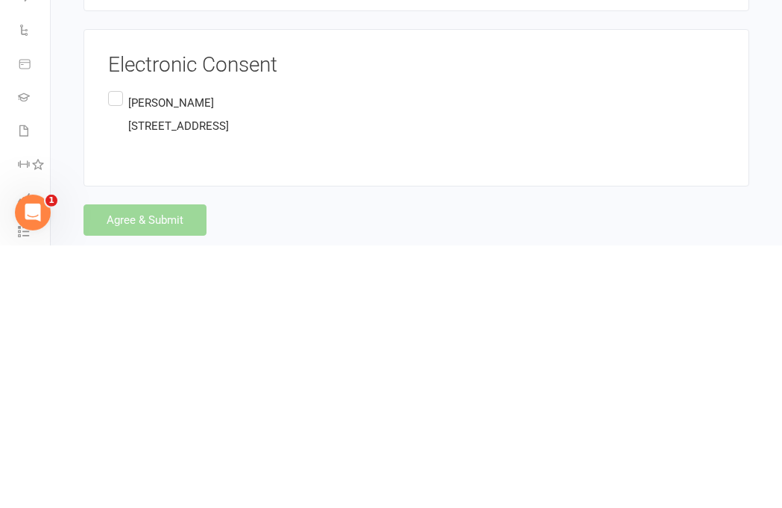
type input "2305"
click at [119, 350] on label "[PERSON_NAME] [STREET_ADDRESS][PERSON_NAME]" at bounding box center [168, 376] width 121 height 53
click at [118, 350] on input "[PERSON_NAME] [STREET_ADDRESS][PERSON_NAME]" at bounding box center [113, 350] width 10 height 0
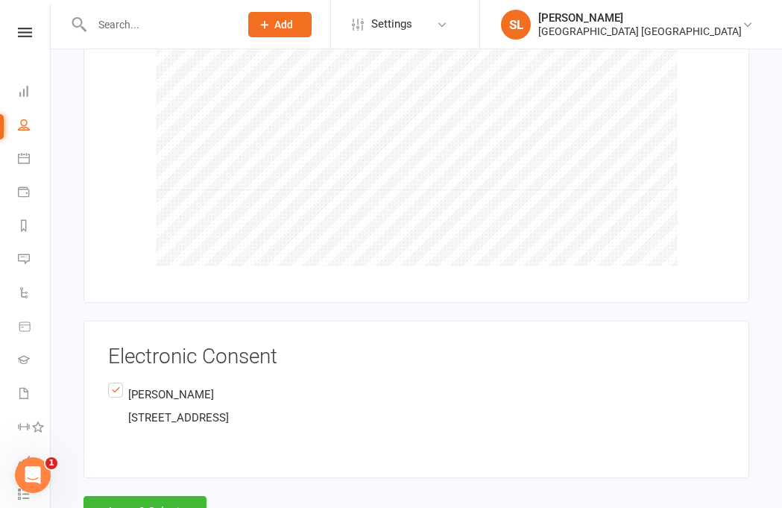
click at [169, 496] on button "Agree & Submit" at bounding box center [144, 511] width 123 height 31
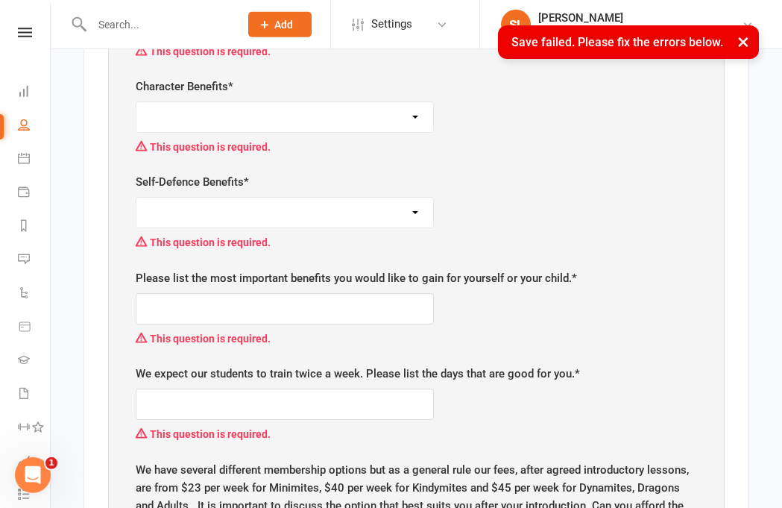
scroll to position [672, 0]
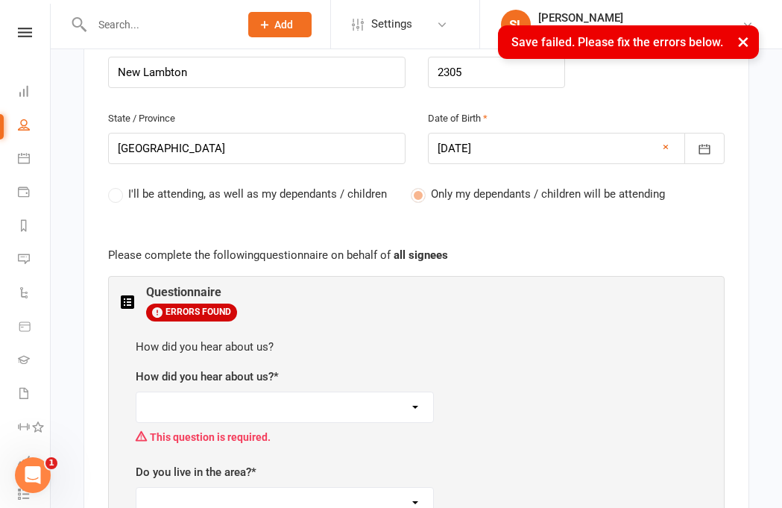
click at [323, 392] on select "Facebook Internet Referral from a friend Flyer in the mail or at the shopping m…" at bounding box center [284, 407] width 297 height 30
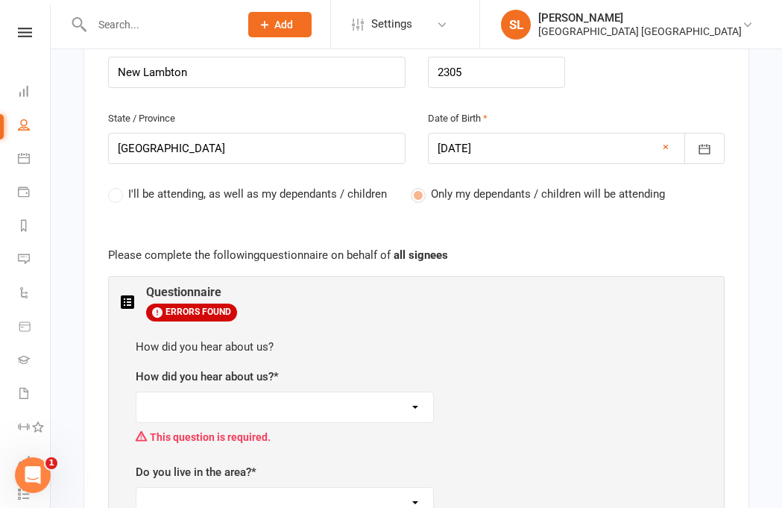
select select "Referral from a friend"
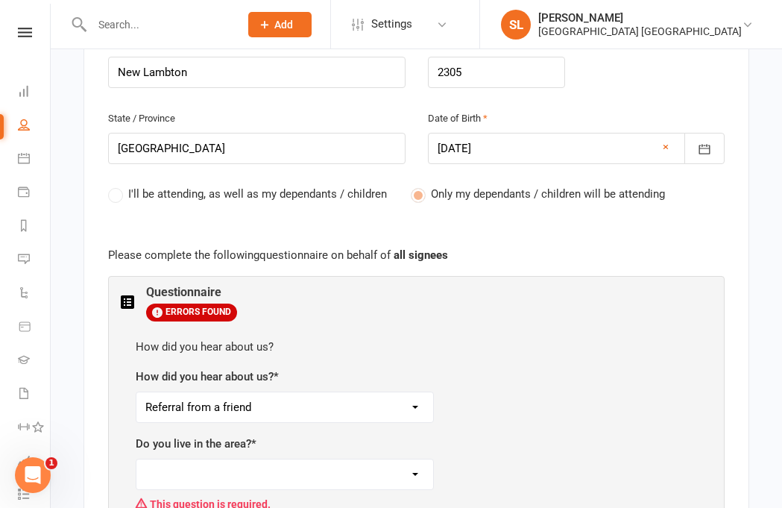
click at [306, 459] on select "Yes No" at bounding box center [284, 474] width 297 height 30
select select "Yes"
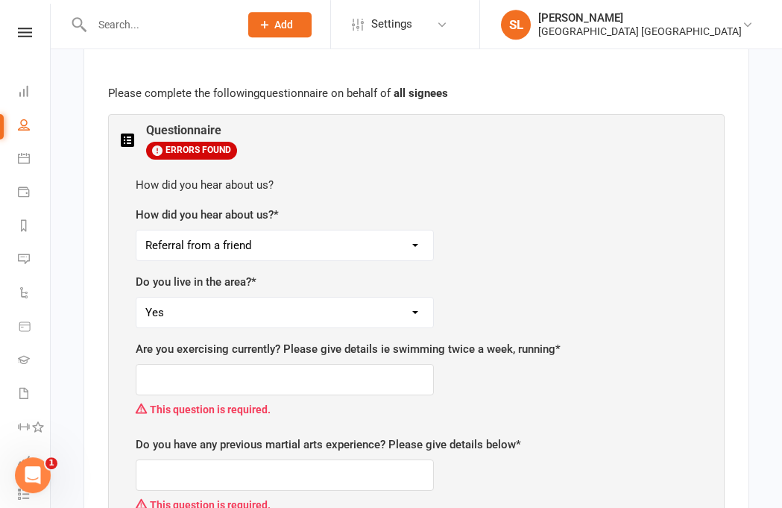
scroll to position [847, 0]
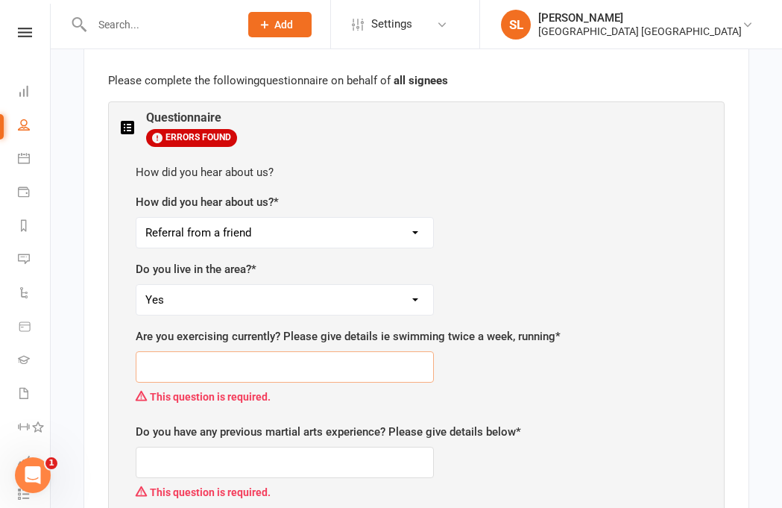
click at [300, 351] on input "text" at bounding box center [285, 366] width 298 height 31
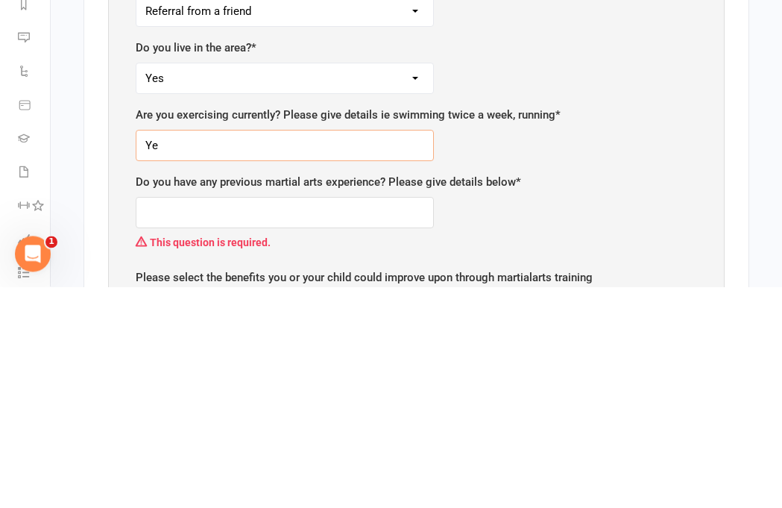
type input "Y"
type input "Soccer"
click at [271, 418] on input "text" at bounding box center [285, 433] width 298 height 31
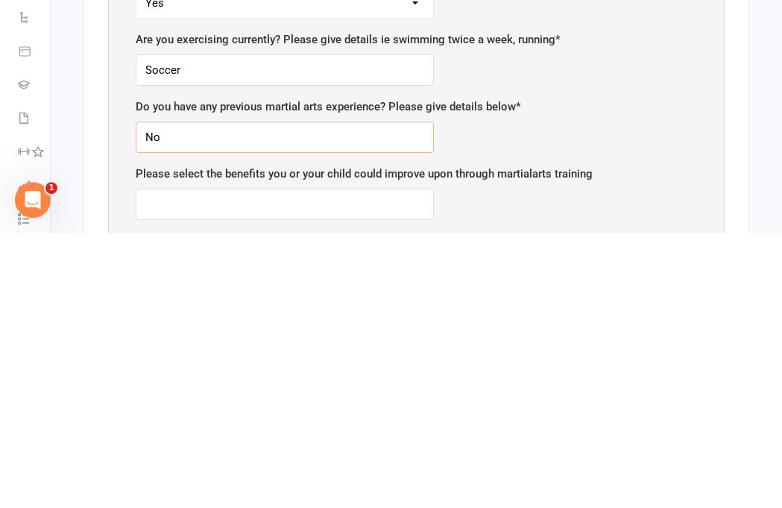
scroll to position [872, 0]
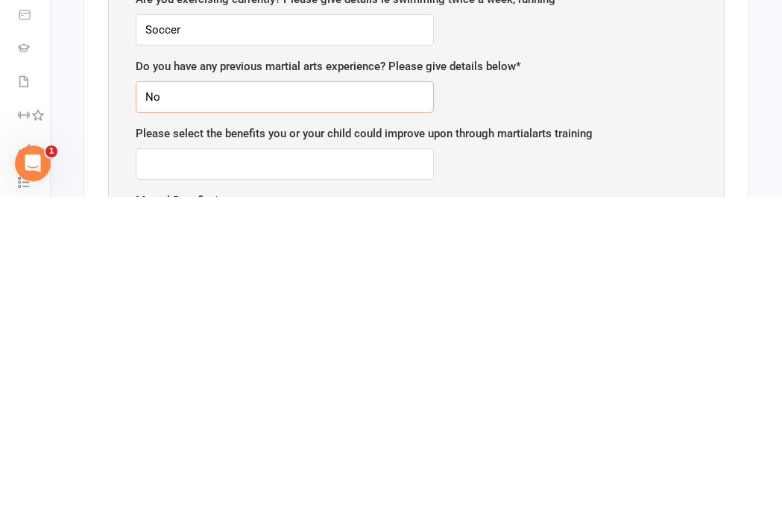
type input "No"
click at [333, 460] on input "text" at bounding box center [285, 475] width 298 height 31
type input "Discipline"
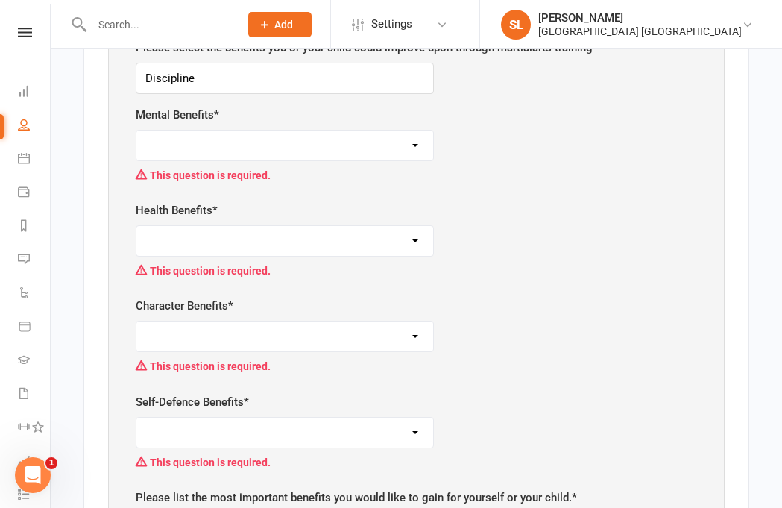
select select "Focus and listening"
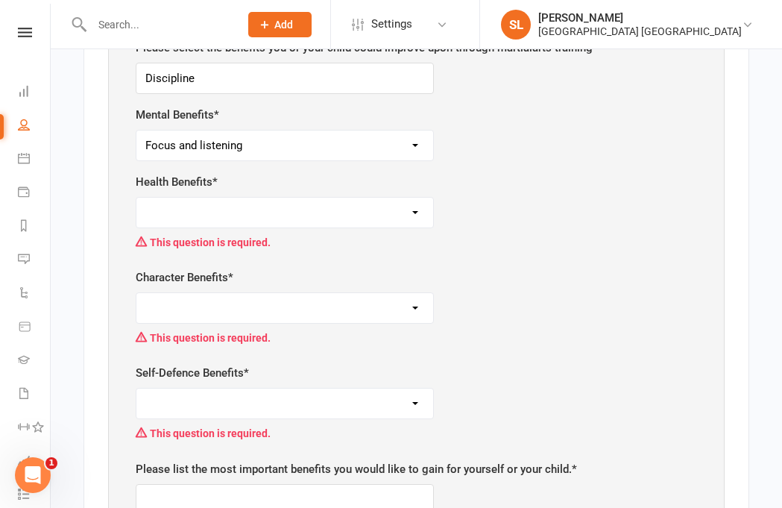
click at [273, 198] on select "Weight control Strength Flexibility Coordination Cardio vascular / Fitness" at bounding box center [284, 213] width 297 height 30
select select "Coordination"
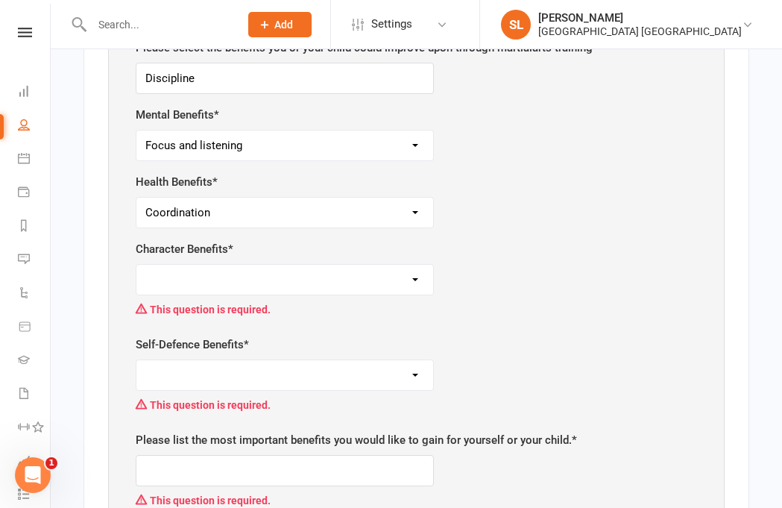
click at [293, 265] on select "Respect for others Integrity Self control Leadership Assertiveness" at bounding box center [284, 280] width 297 height 30
select select "Integrity"
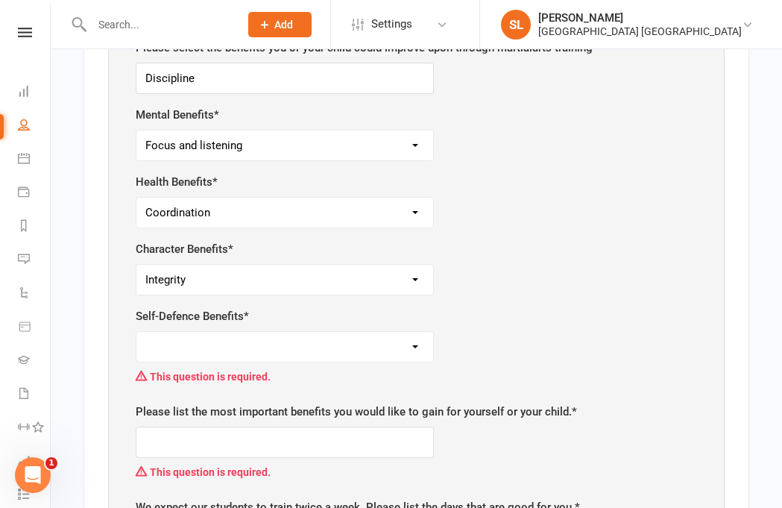
click at [300, 332] on select "Safety Self confidence Anti-bullying Agility and coordination Awareness" at bounding box center [284, 347] width 297 height 30
click at [338, 332] on select "Safety Self confidence Anti-bullying Agility and coordination Awareness" at bounding box center [284, 347] width 297 height 30
select select "Safety"
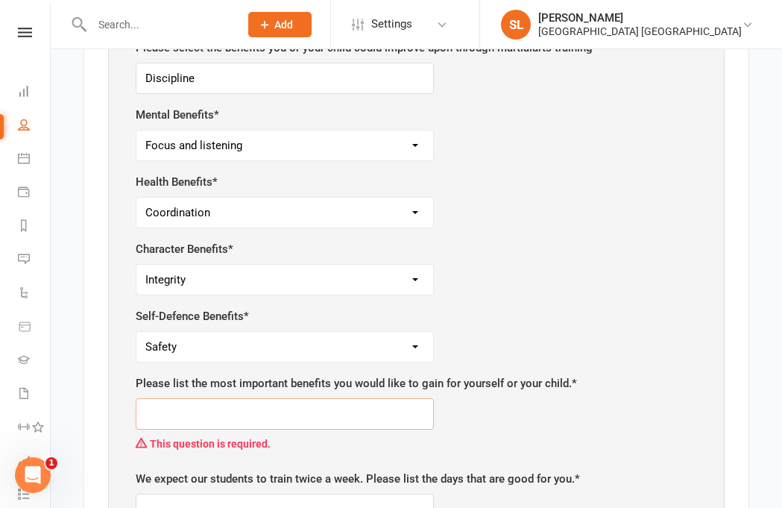
click at [356, 398] on input "text" at bounding box center [285, 413] width 298 height 31
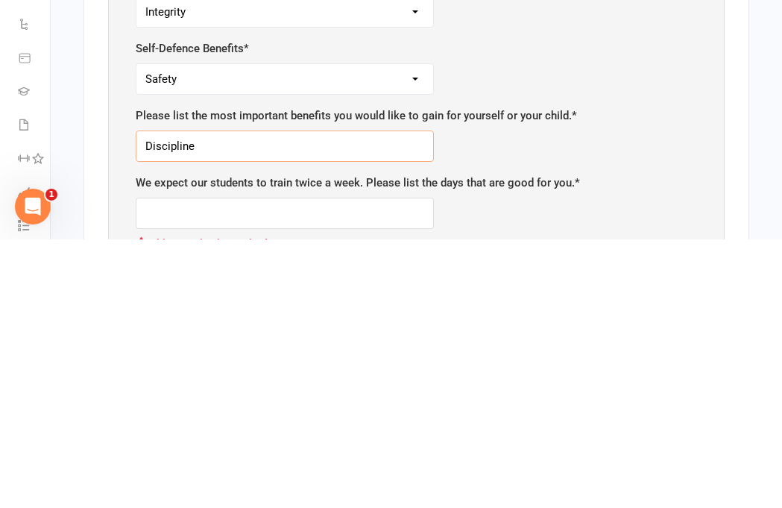
type input "Discipline"
click at [285, 466] on input "text" at bounding box center [285, 481] width 298 height 31
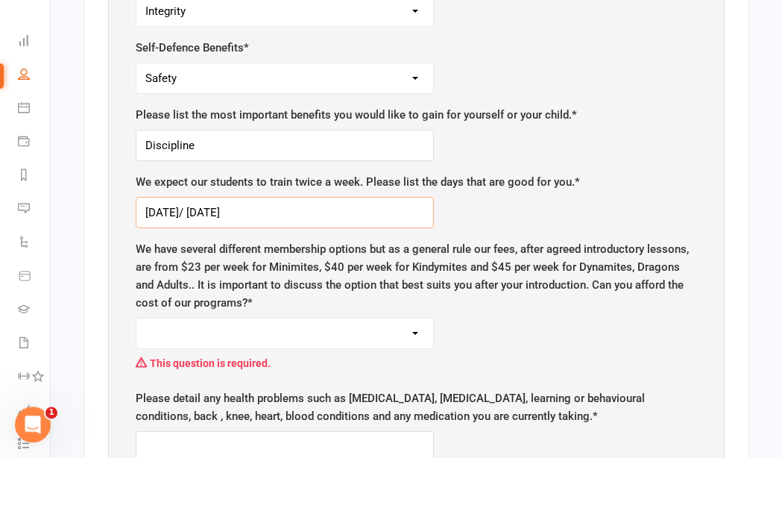
scroll to position [1521, 0]
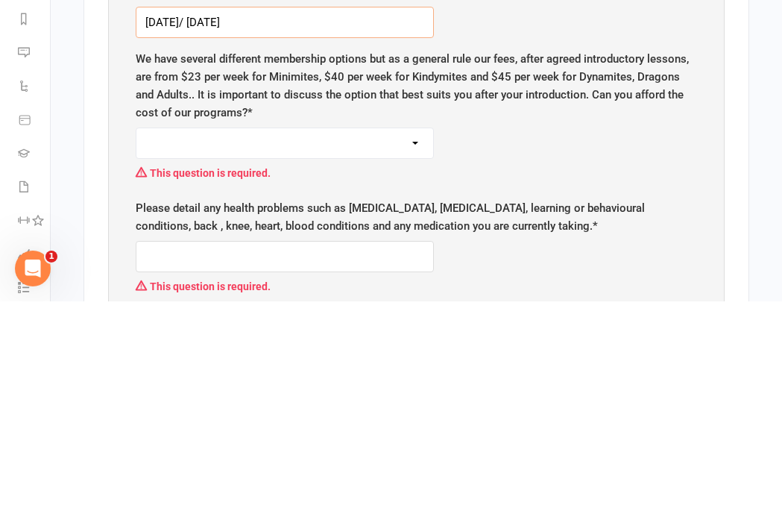
type input "[DATE]/ [DATE]"
click at [330, 335] on select "Yes No" at bounding box center [284, 350] width 297 height 30
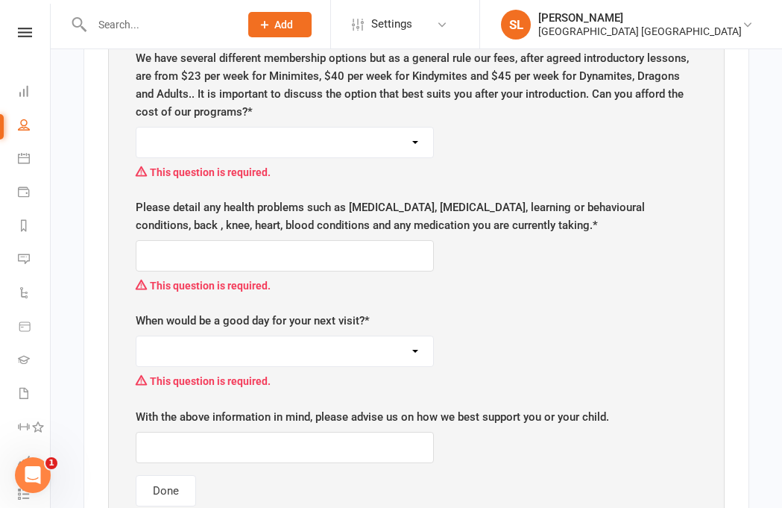
select select "Yes"
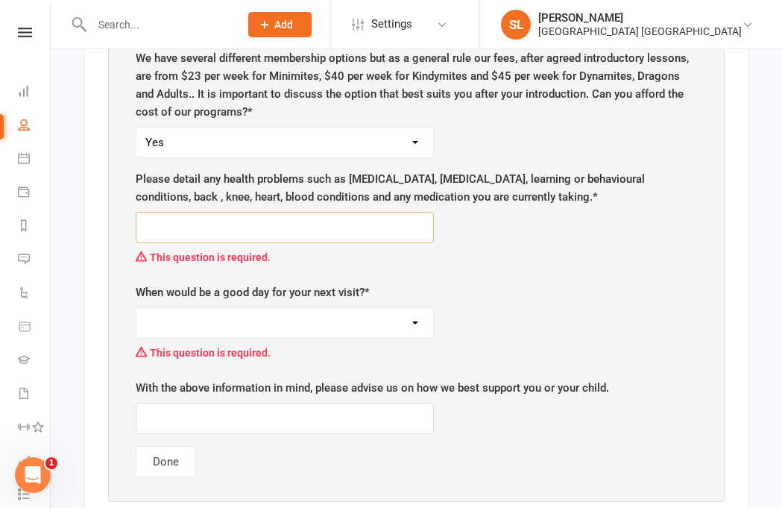
click at [293, 212] on input "text" at bounding box center [285, 227] width 298 height 31
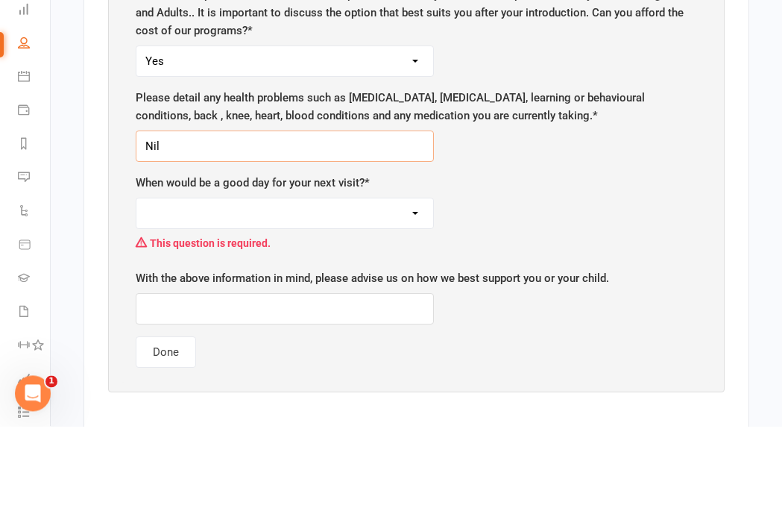
type input "Nil"
click at [338, 280] on select "[DATE] [DATE] [DATE] [DATE] [DATE]" at bounding box center [284, 295] width 297 height 30
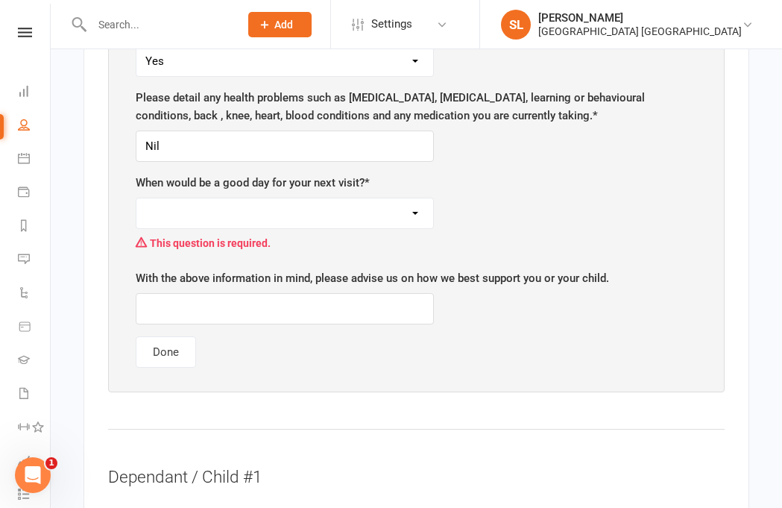
click at [311, 198] on select "[DATE] [DATE] [DATE] [DATE] [DATE]" at bounding box center [284, 213] width 297 height 30
click at [370, 198] on select "[DATE] [DATE] [DATE] [DATE] [DATE]" at bounding box center [284, 213] width 297 height 30
click at [344, 198] on select "[DATE] [DATE] [DATE] [DATE] [DATE]" at bounding box center [284, 213] width 297 height 30
select select "[DATE]"
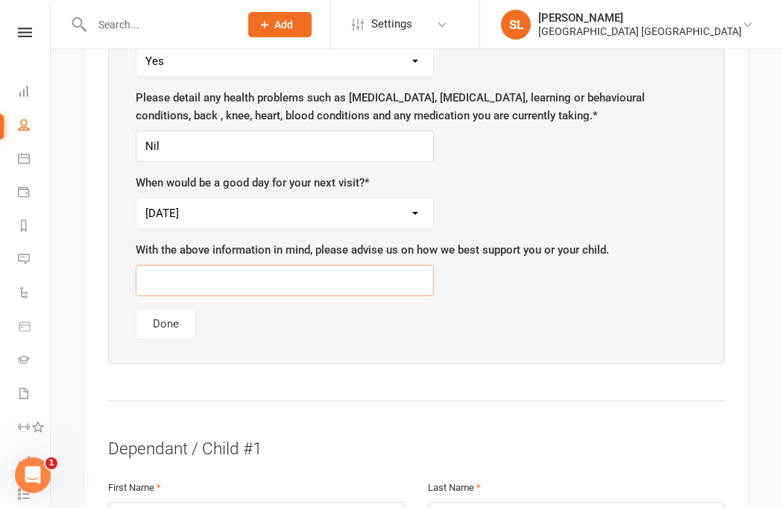
click at [296, 265] on input "text" at bounding box center [285, 280] width 298 height 31
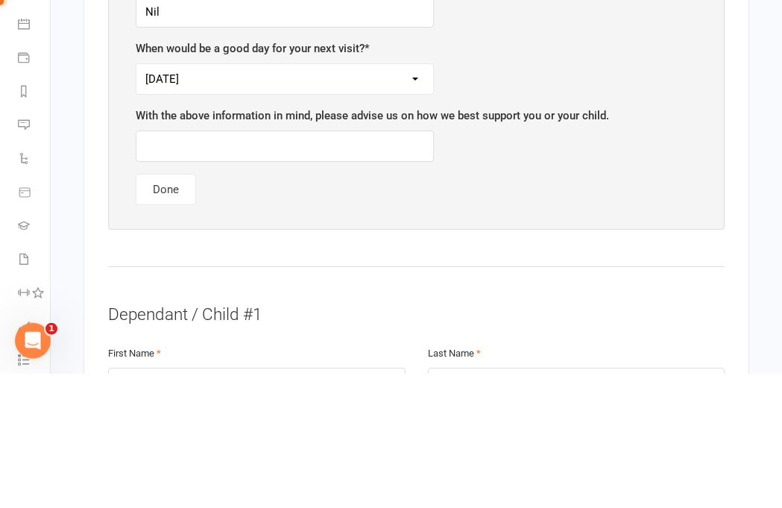
click at [169, 308] on button "Done" at bounding box center [166, 323] width 60 height 31
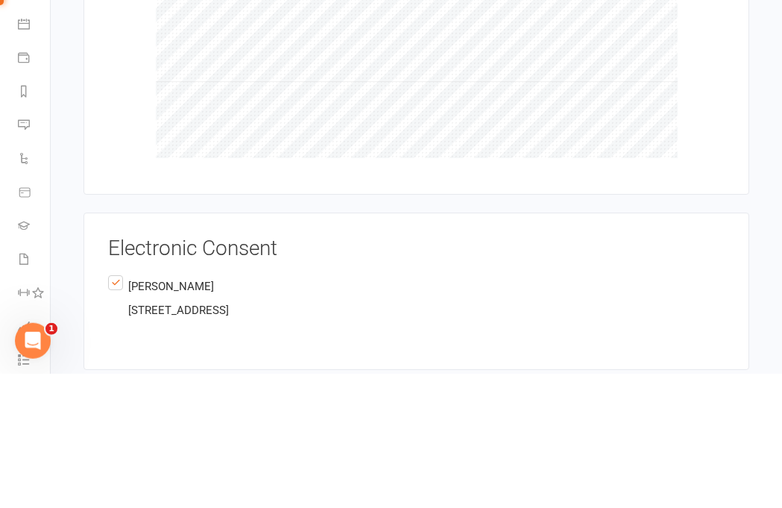
scroll to position [1836, 0]
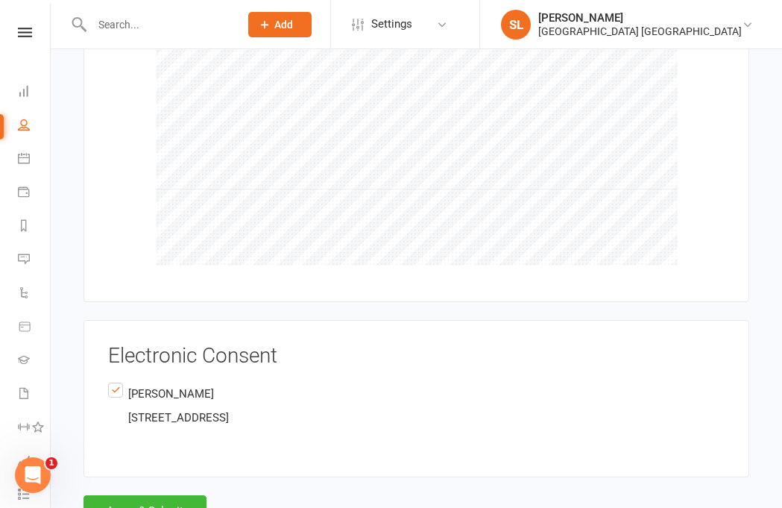
click at [150, 495] on button "Agree & Submit" at bounding box center [144, 510] width 123 height 31
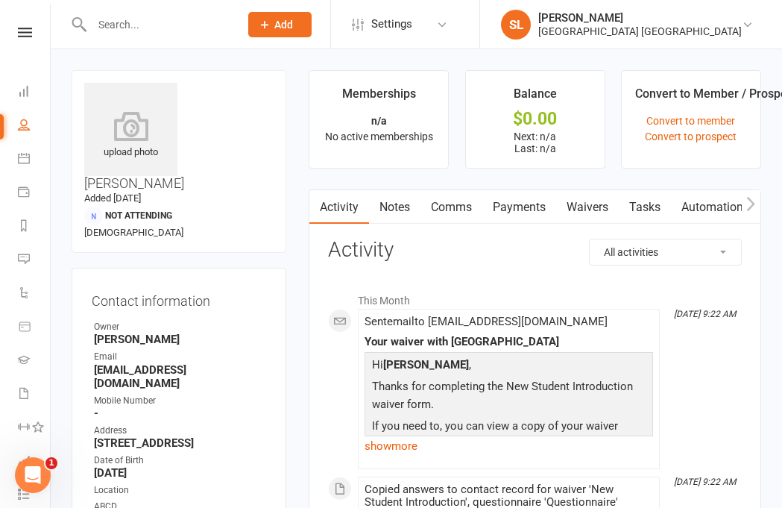
click at [134, 436] on strong "[STREET_ADDRESS]" at bounding box center [180, 442] width 172 height 13
